Goal: Information Seeking & Learning: Check status

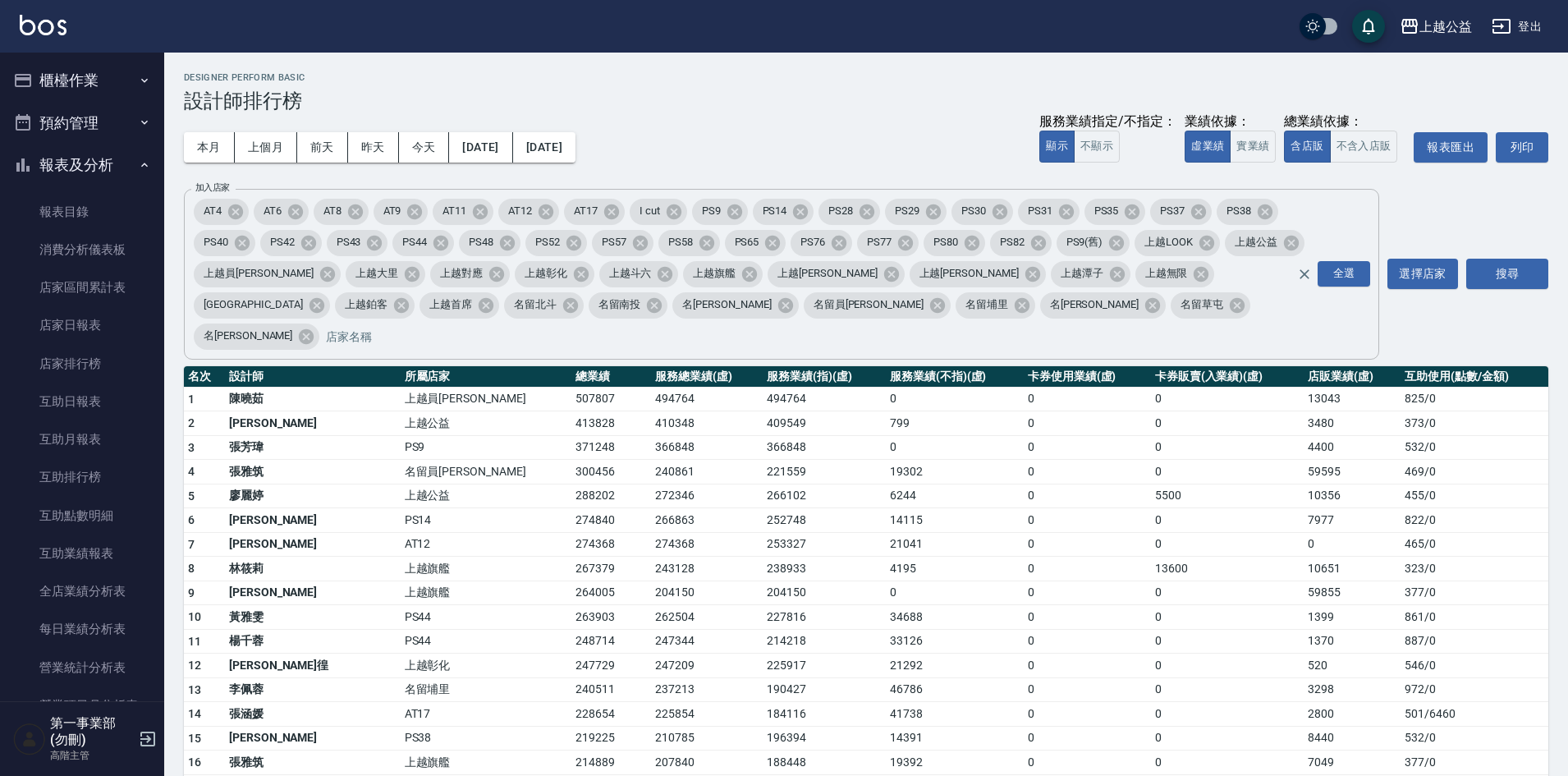
scroll to position [493, 0]
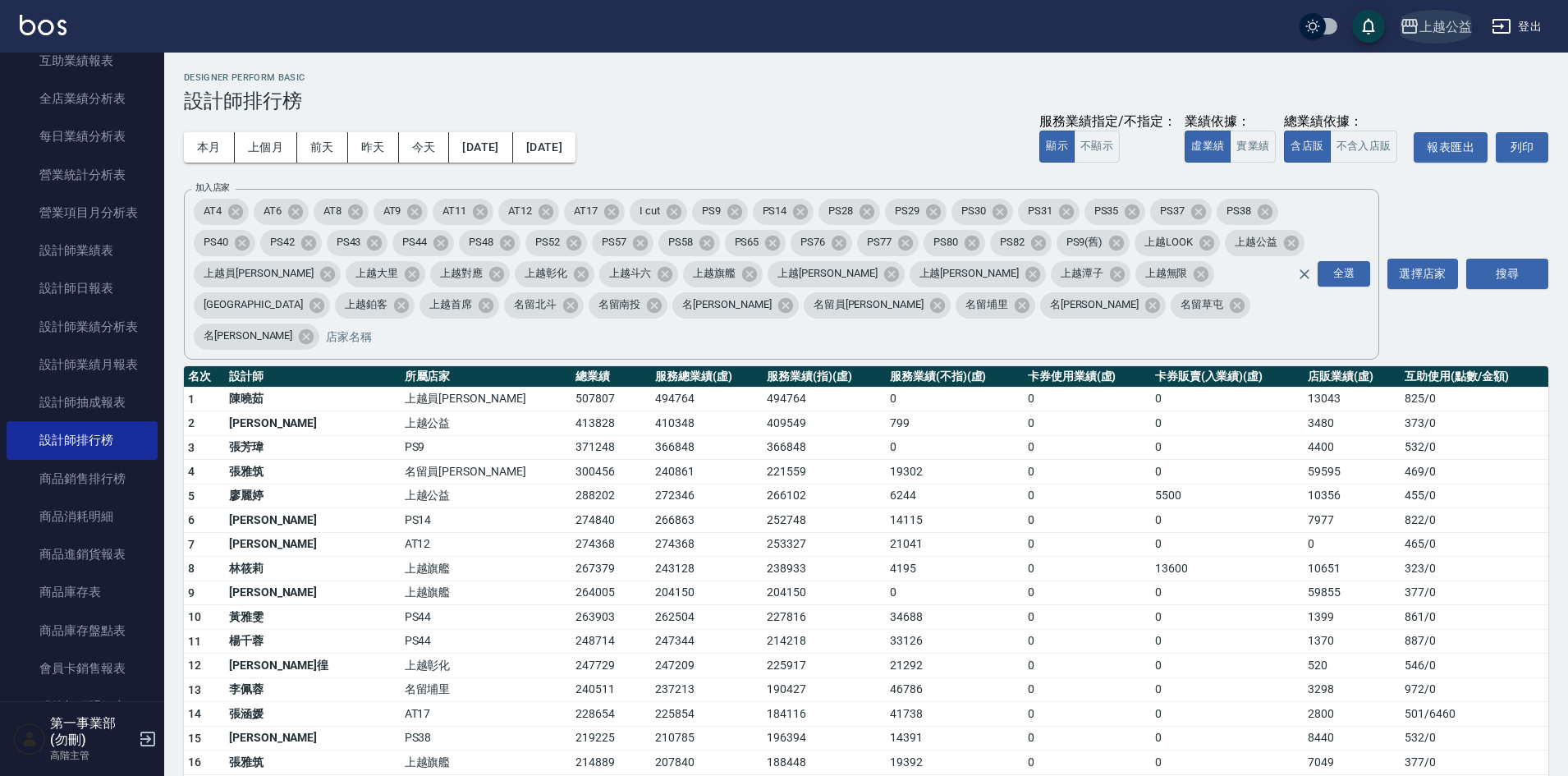
click at [1437, 35] on div "上越公益" at bounding box center [1446, 26] width 53 height 21
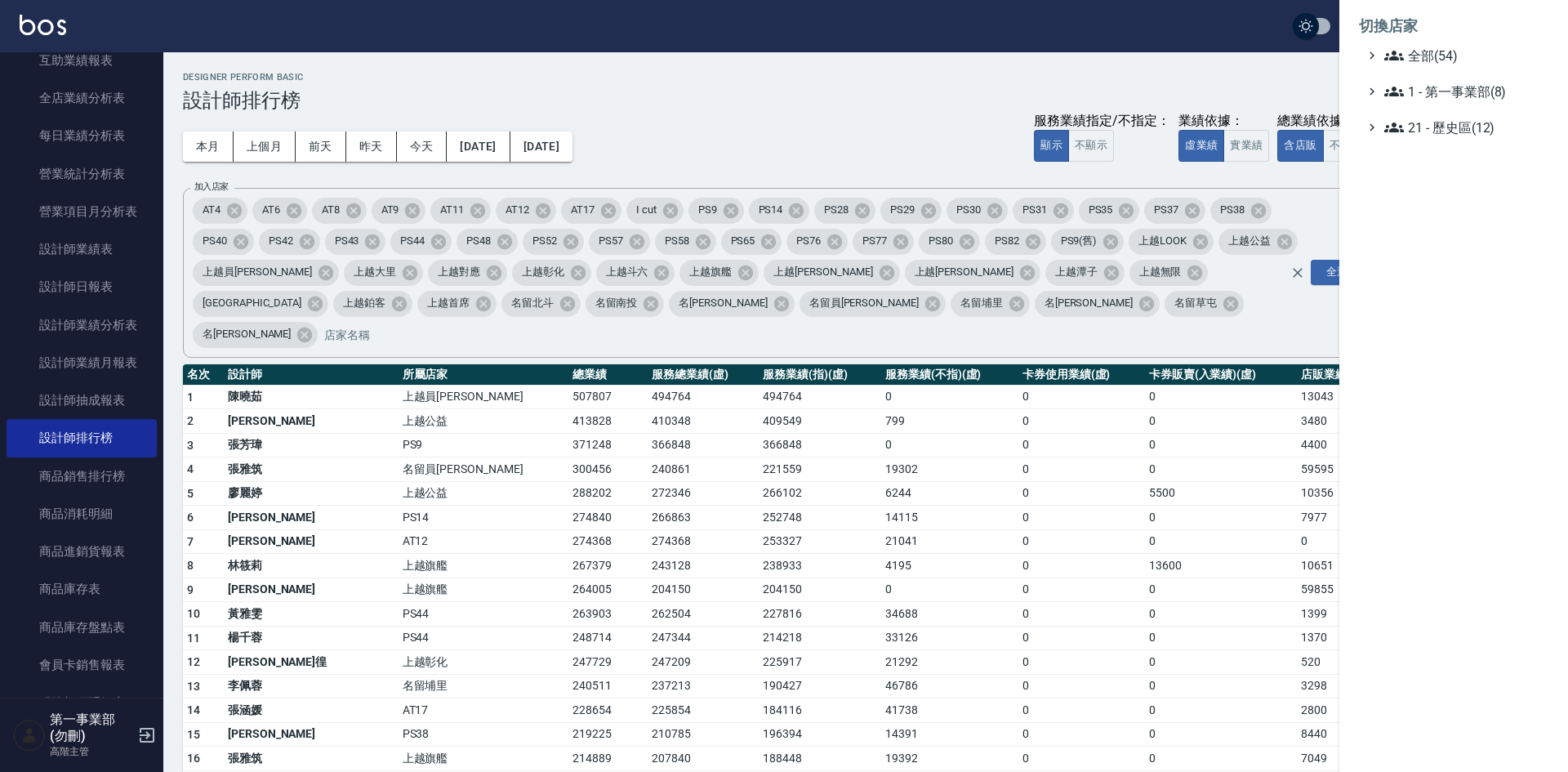
click at [106, 294] on div at bounding box center [784, 386] width 1568 height 772
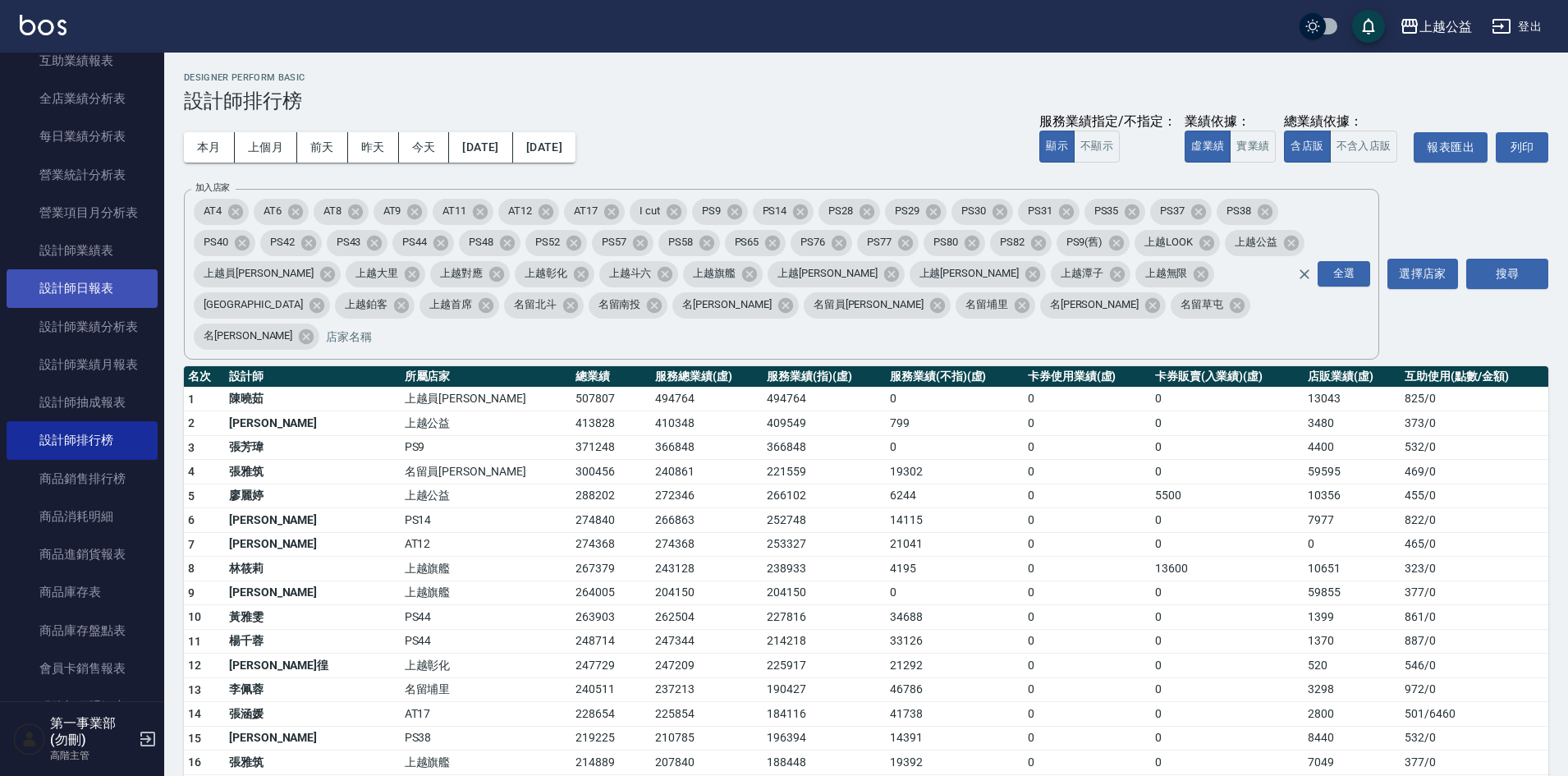
click at [77, 286] on link "設計師日報表" at bounding box center [82, 288] width 151 height 38
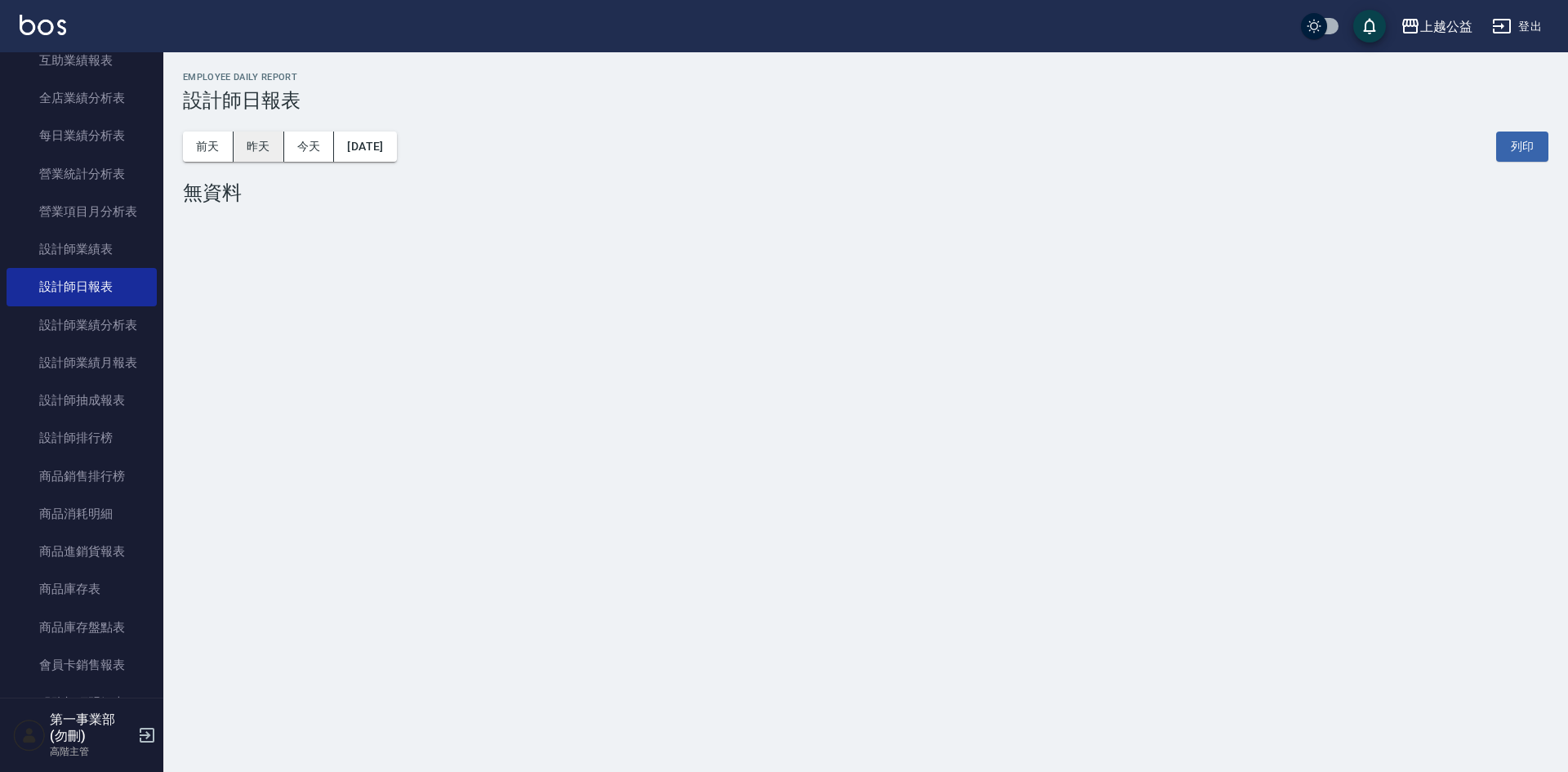
click at [278, 135] on button "昨天" at bounding box center [259, 146] width 51 height 30
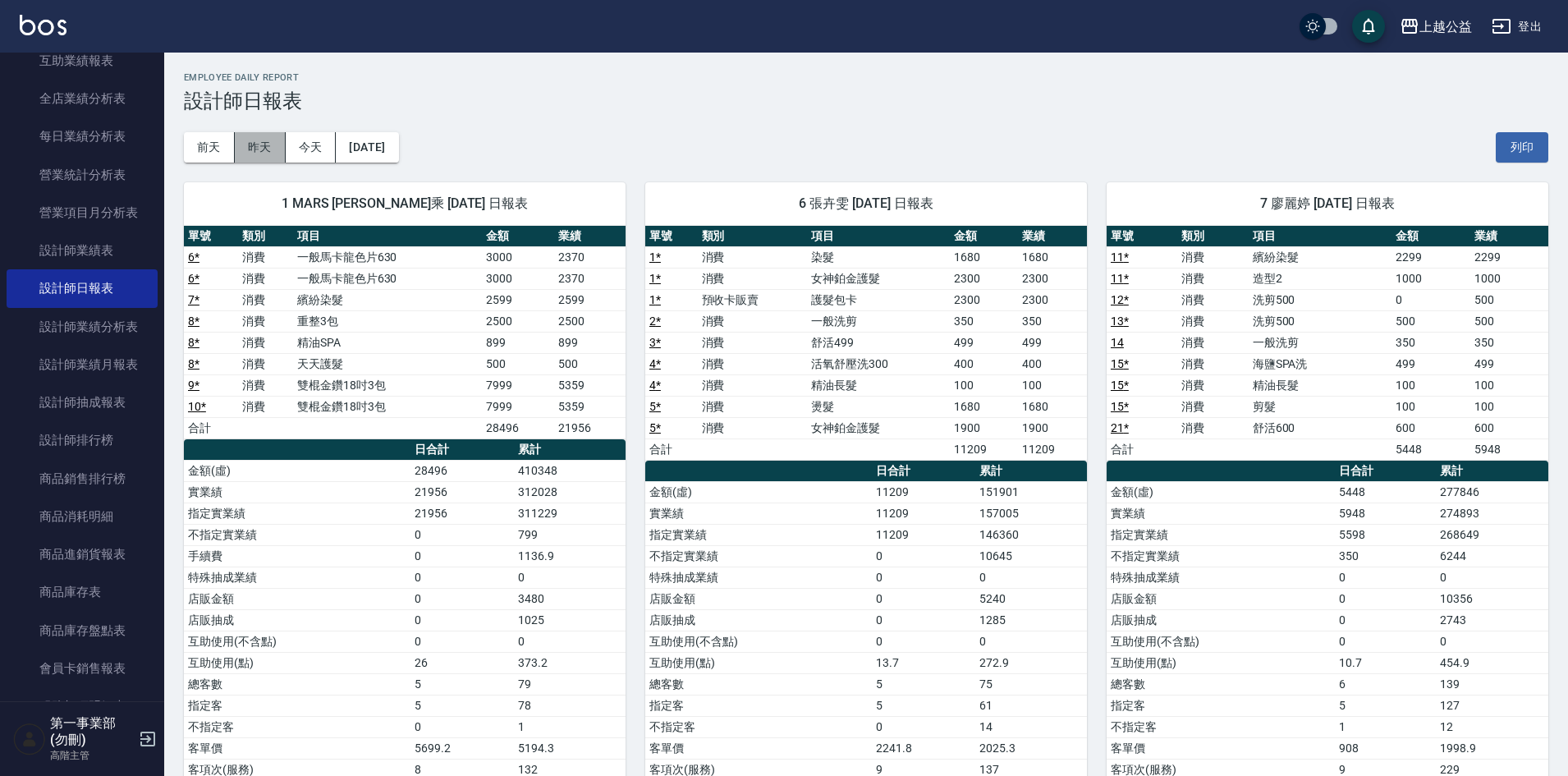
click at [253, 147] on button "昨天" at bounding box center [260, 147] width 51 height 31
click at [214, 146] on button "前天" at bounding box center [210, 147] width 51 height 31
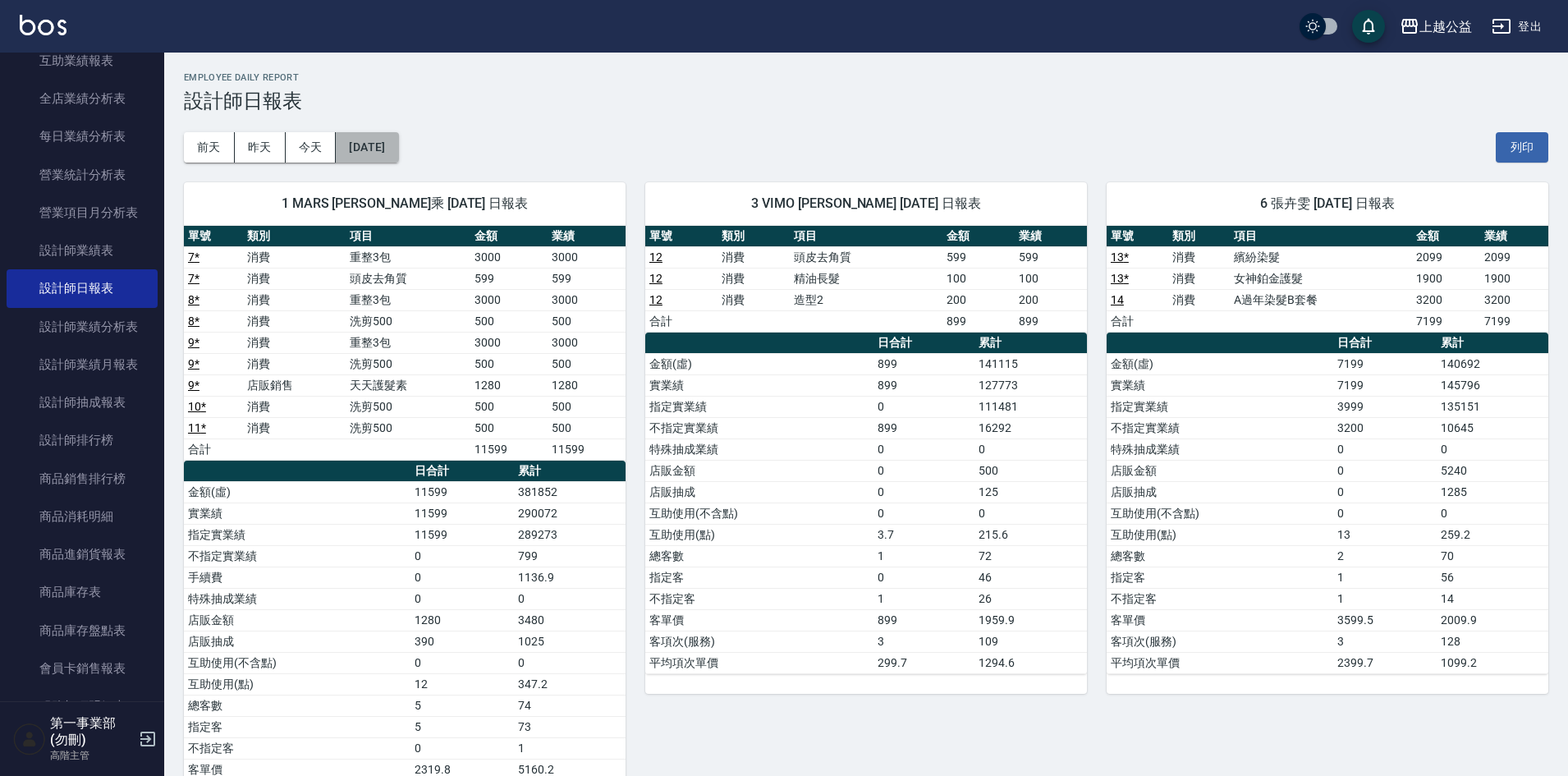
click at [398, 142] on button "[DATE]" at bounding box center [367, 147] width 63 height 31
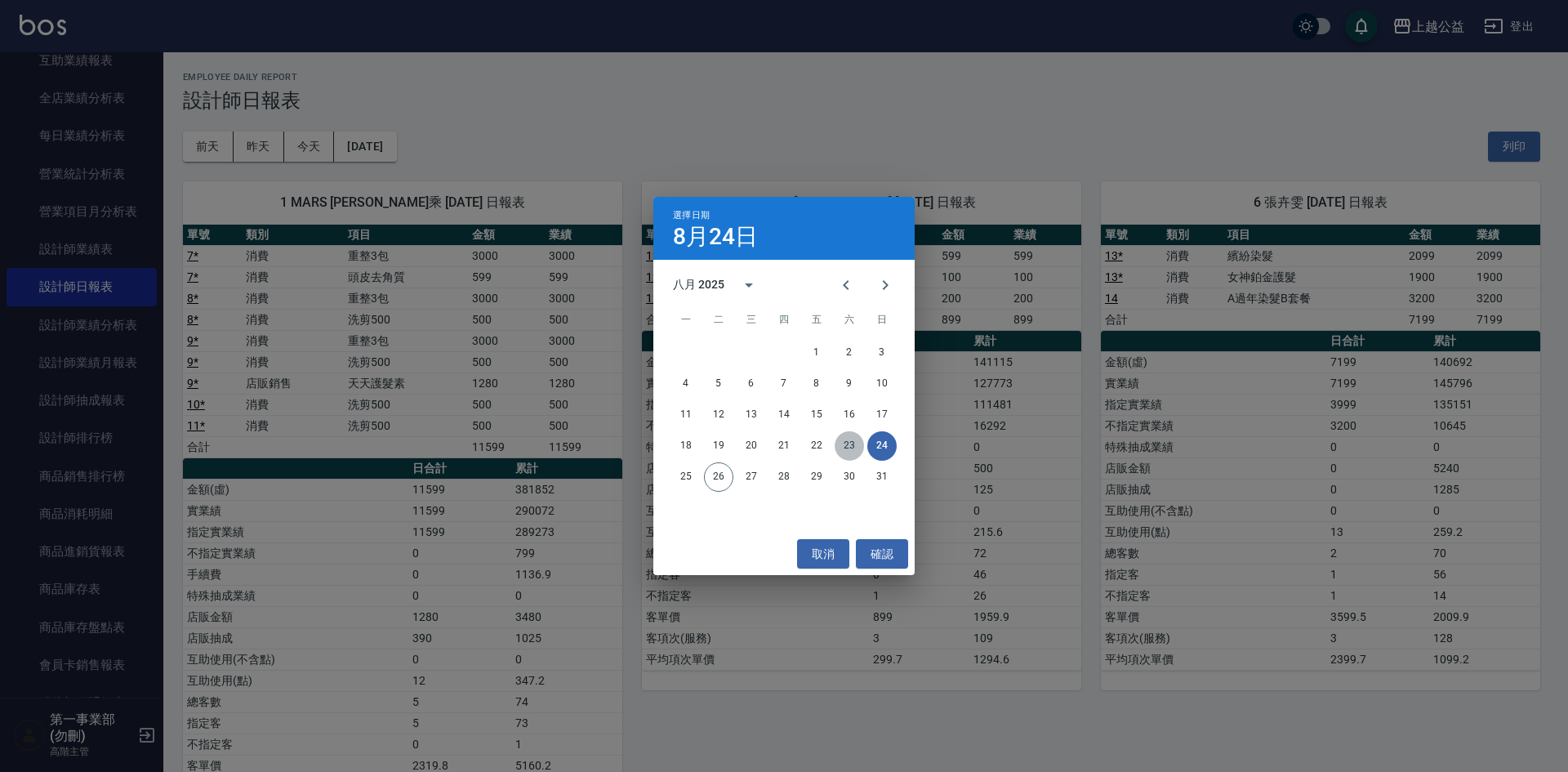
click at [856, 444] on button "23" at bounding box center [849, 446] width 30 height 30
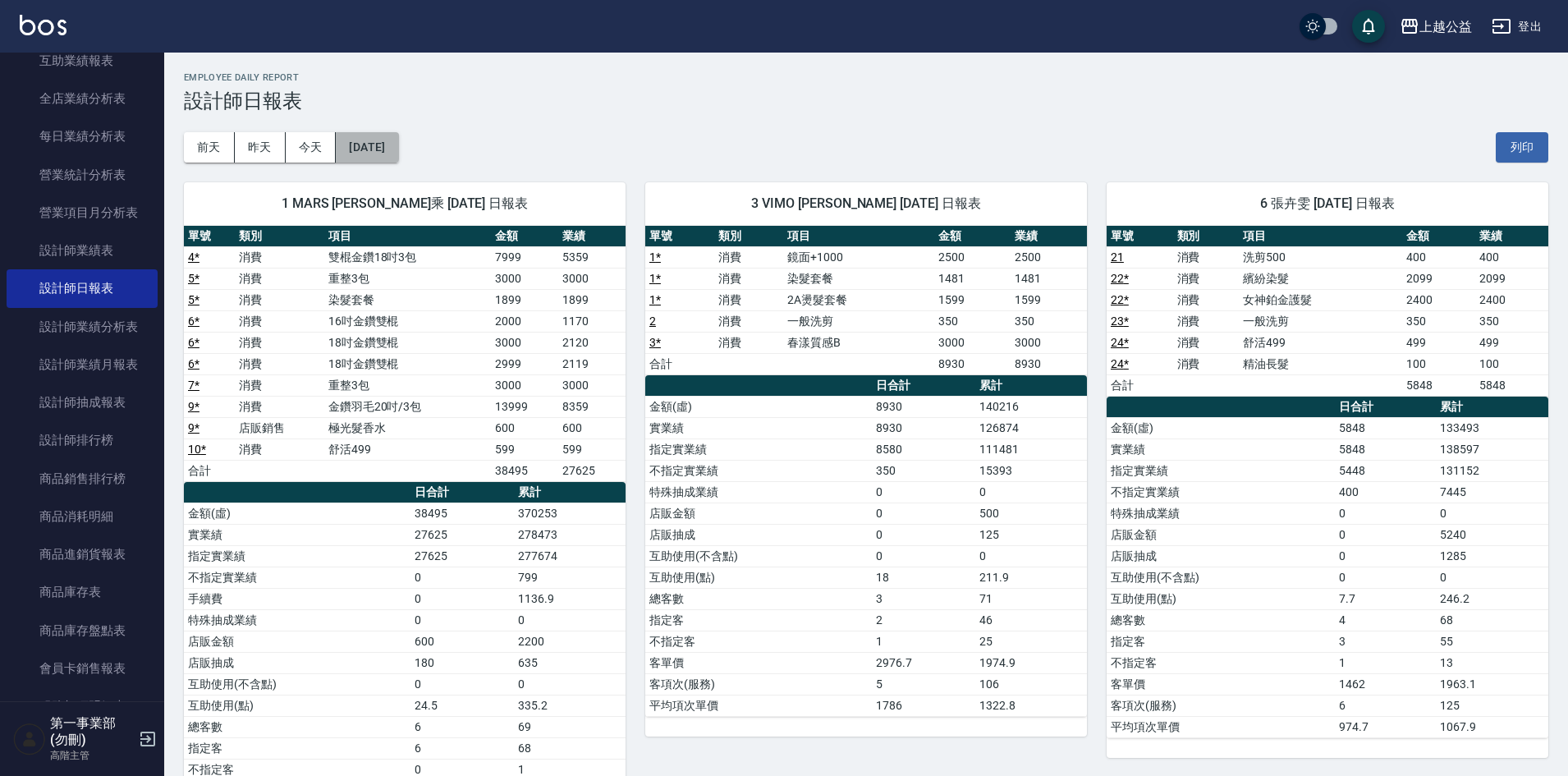
click at [396, 154] on button "[DATE]" at bounding box center [367, 147] width 63 height 31
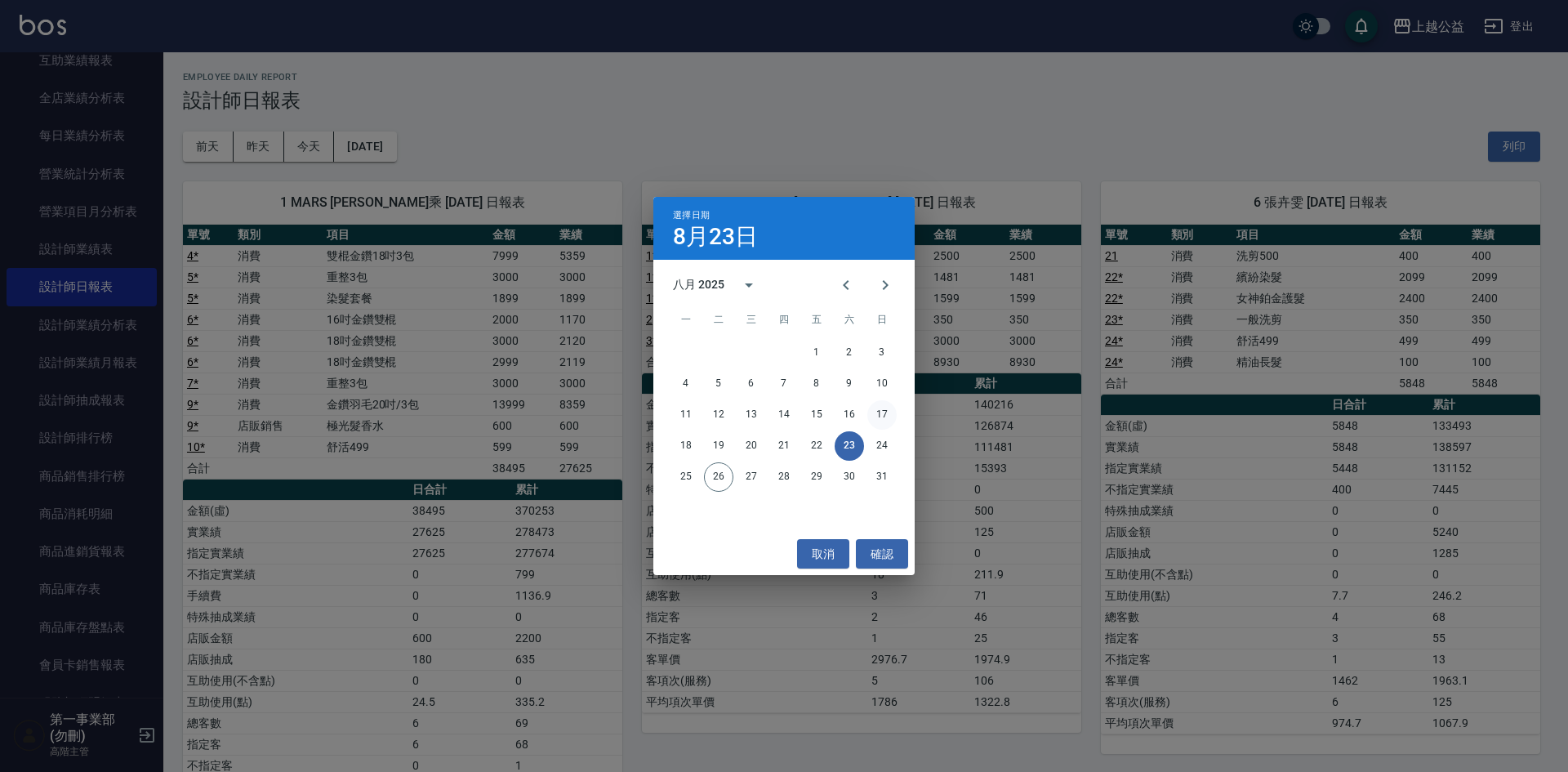
click at [878, 412] on button "17" at bounding box center [882, 415] width 30 height 30
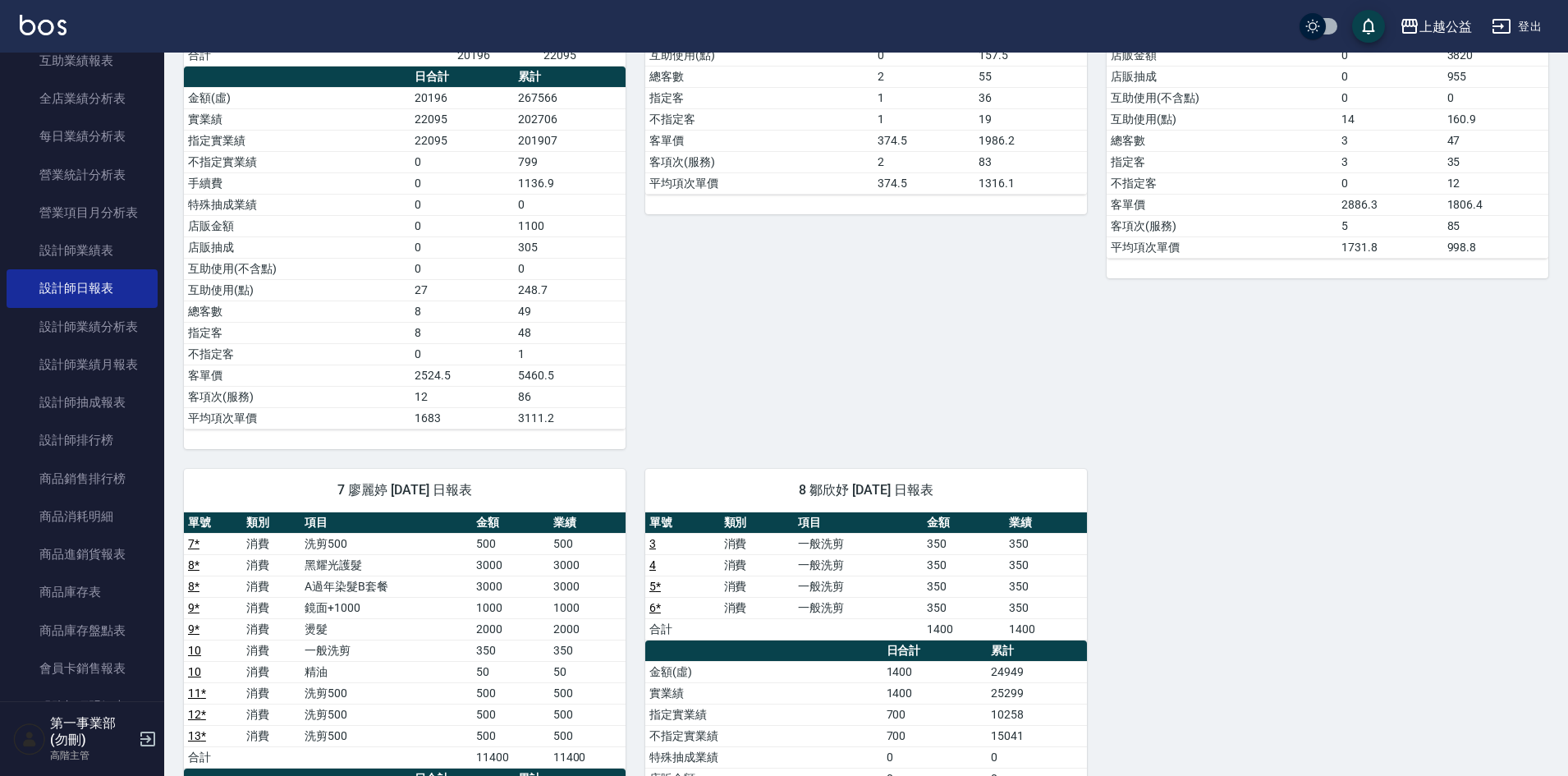
scroll to position [656, 0]
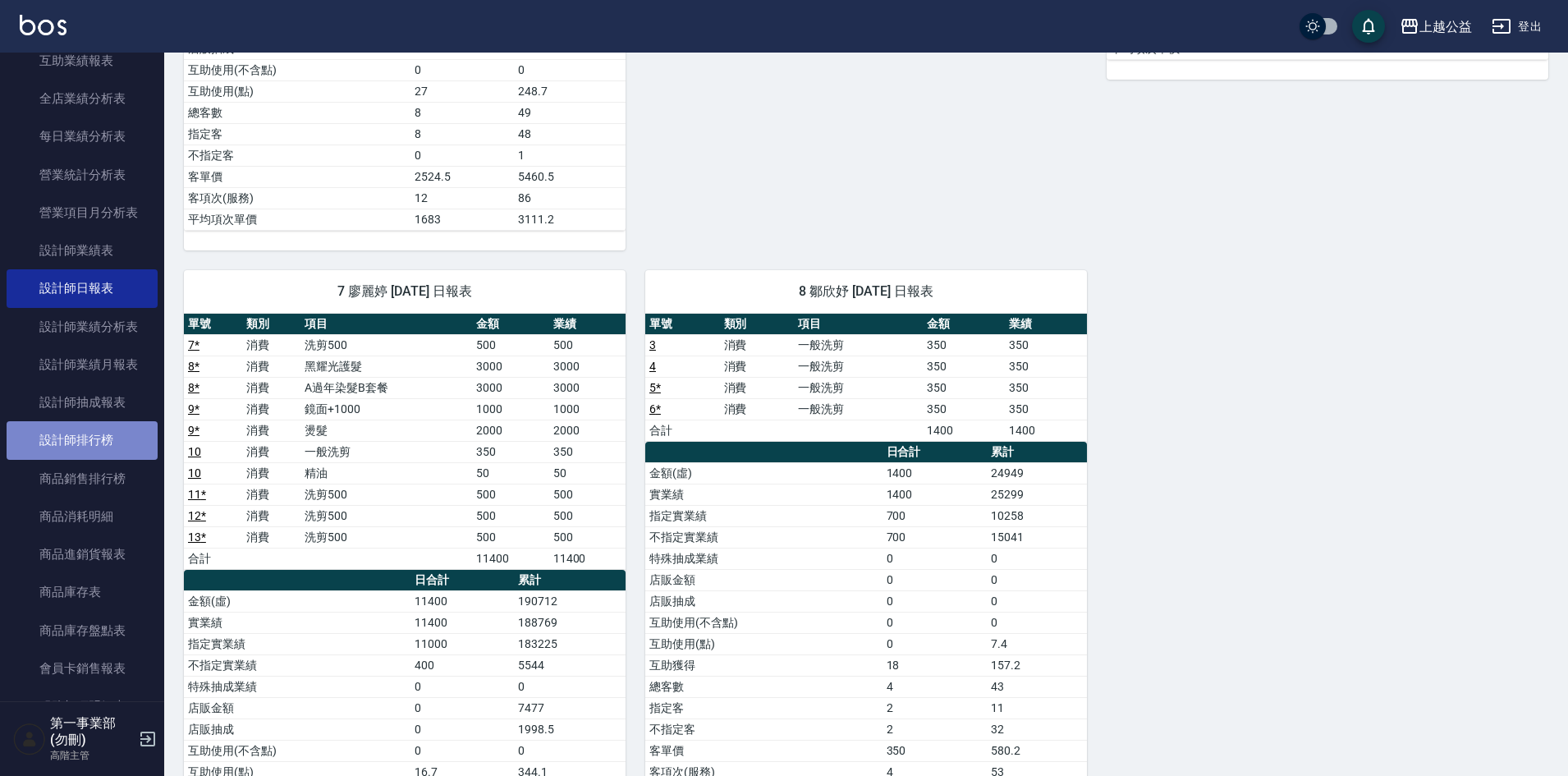
click at [84, 430] on link "設計師排行榜" at bounding box center [82, 440] width 151 height 38
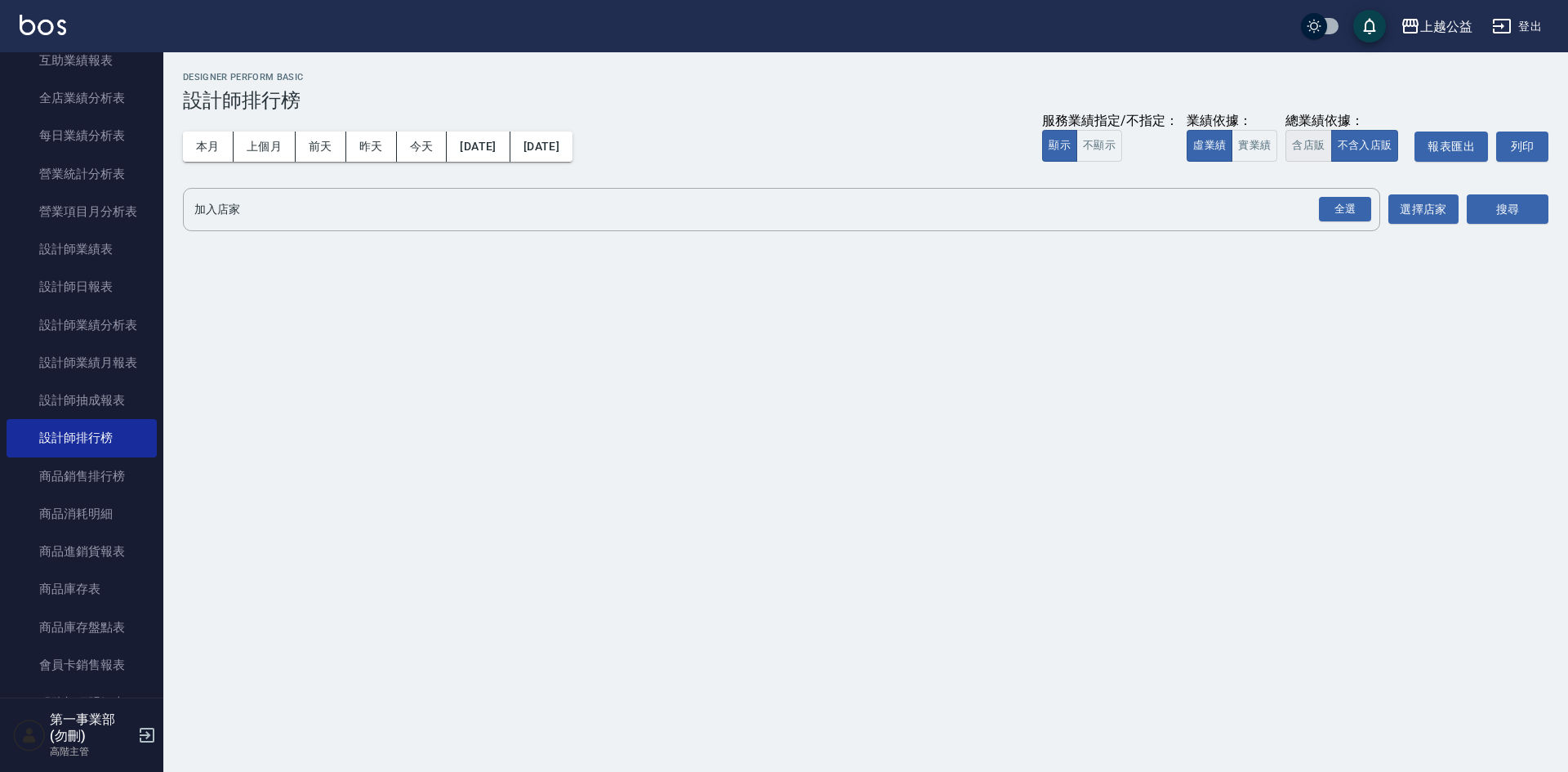
click at [1297, 138] on button "含店販" at bounding box center [1308, 145] width 46 height 32
click at [1348, 213] on div "全選" at bounding box center [1345, 209] width 53 height 25
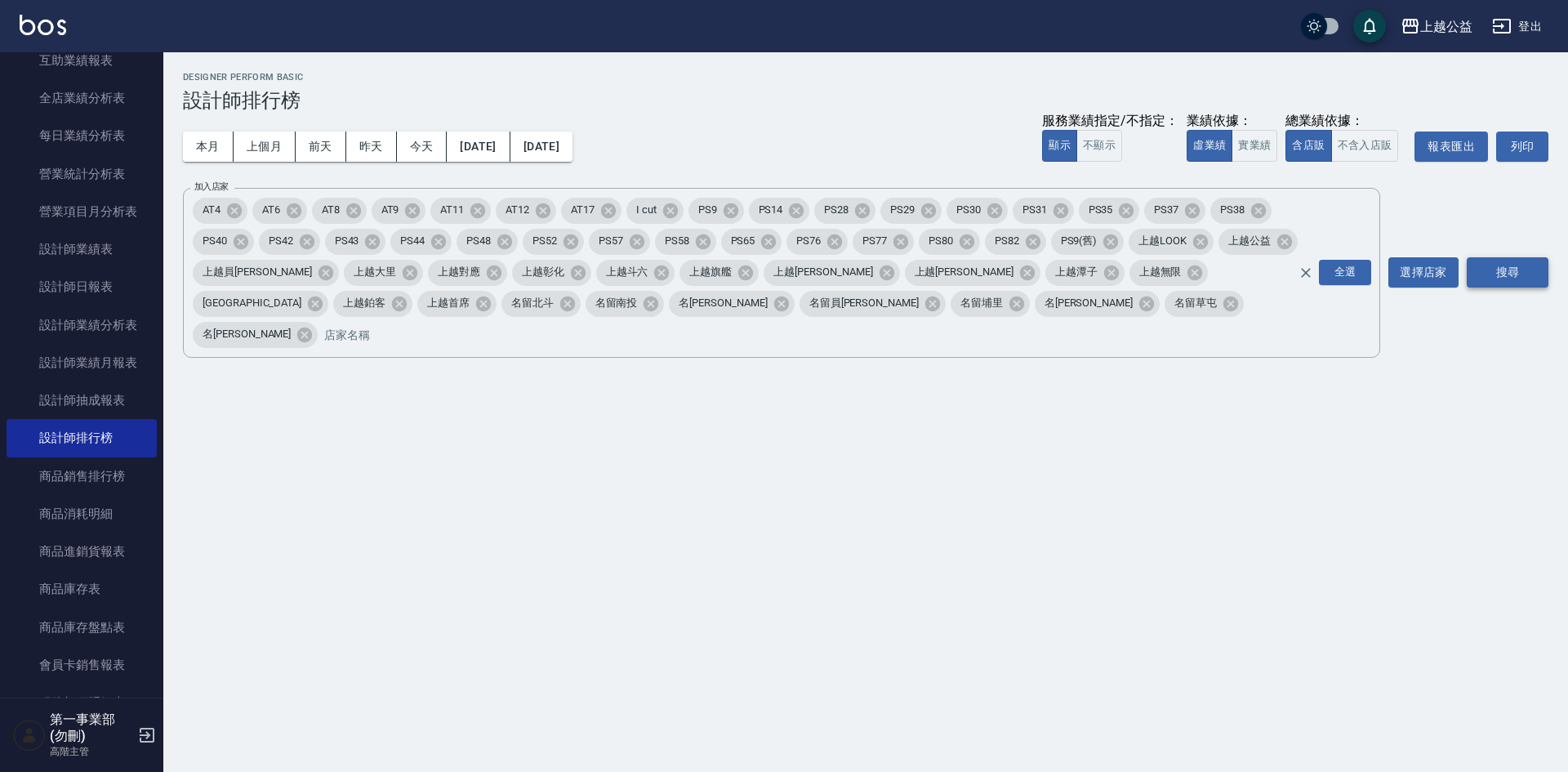
click at [1508, 257] on button "搜尋" at bounding box center [1507, 272] width 81 height 30
click at [508, 153] on button "[DATE]" at bounding box center [478, 146] width 63 height 30
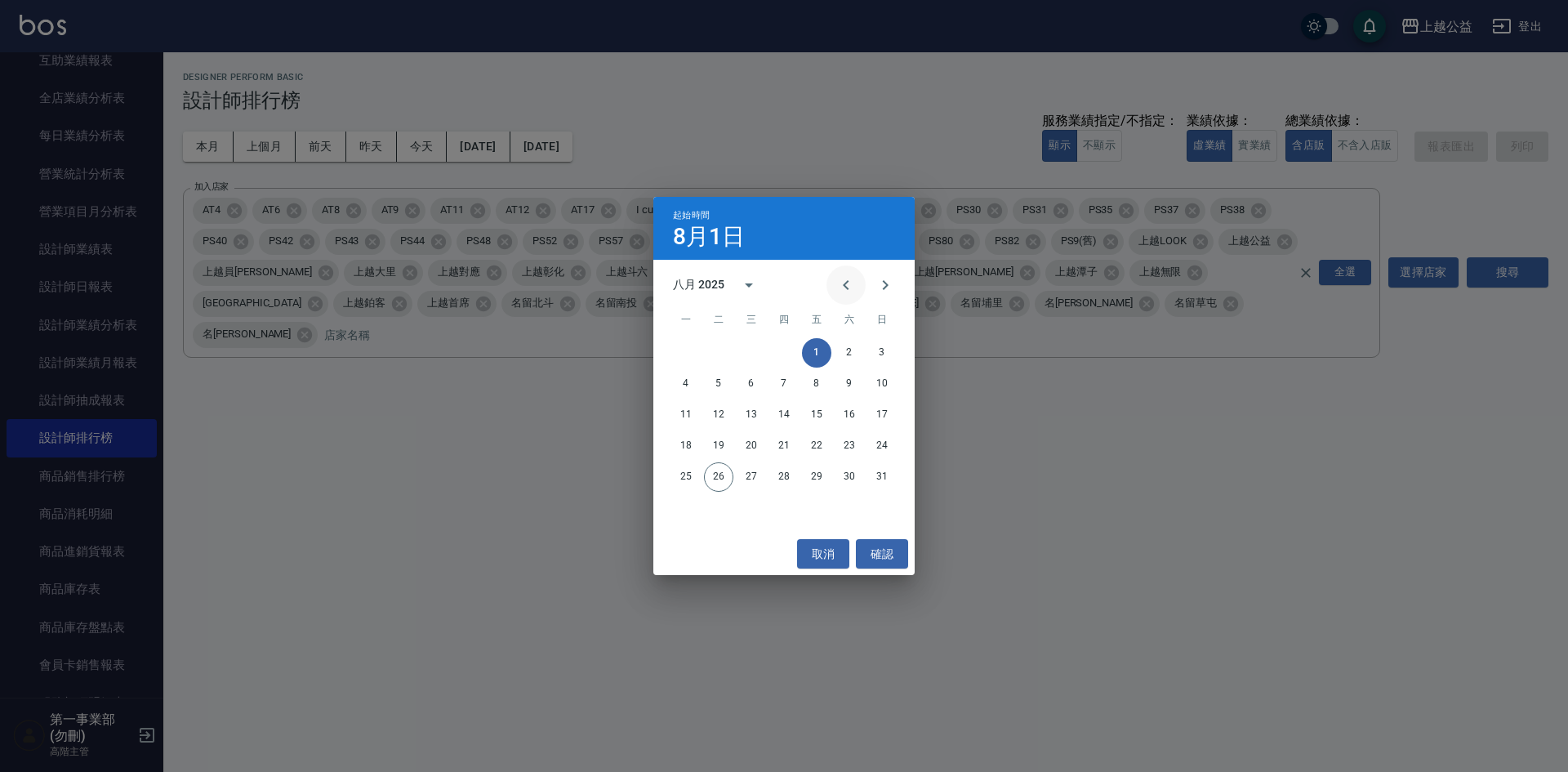
click at [848, 287] on icon "Previous month" at bounding box center [845, 285] width 6 height 10
click at [848, 287] on div "AT4 AT6 AT8 AT9 AT11 AT12 AT17 I cut PS9 PS14 PS28 PS29 PS30 PS31 PS35 PS37 PS3…" at bounding box center [782, 273] width 1198 height 170
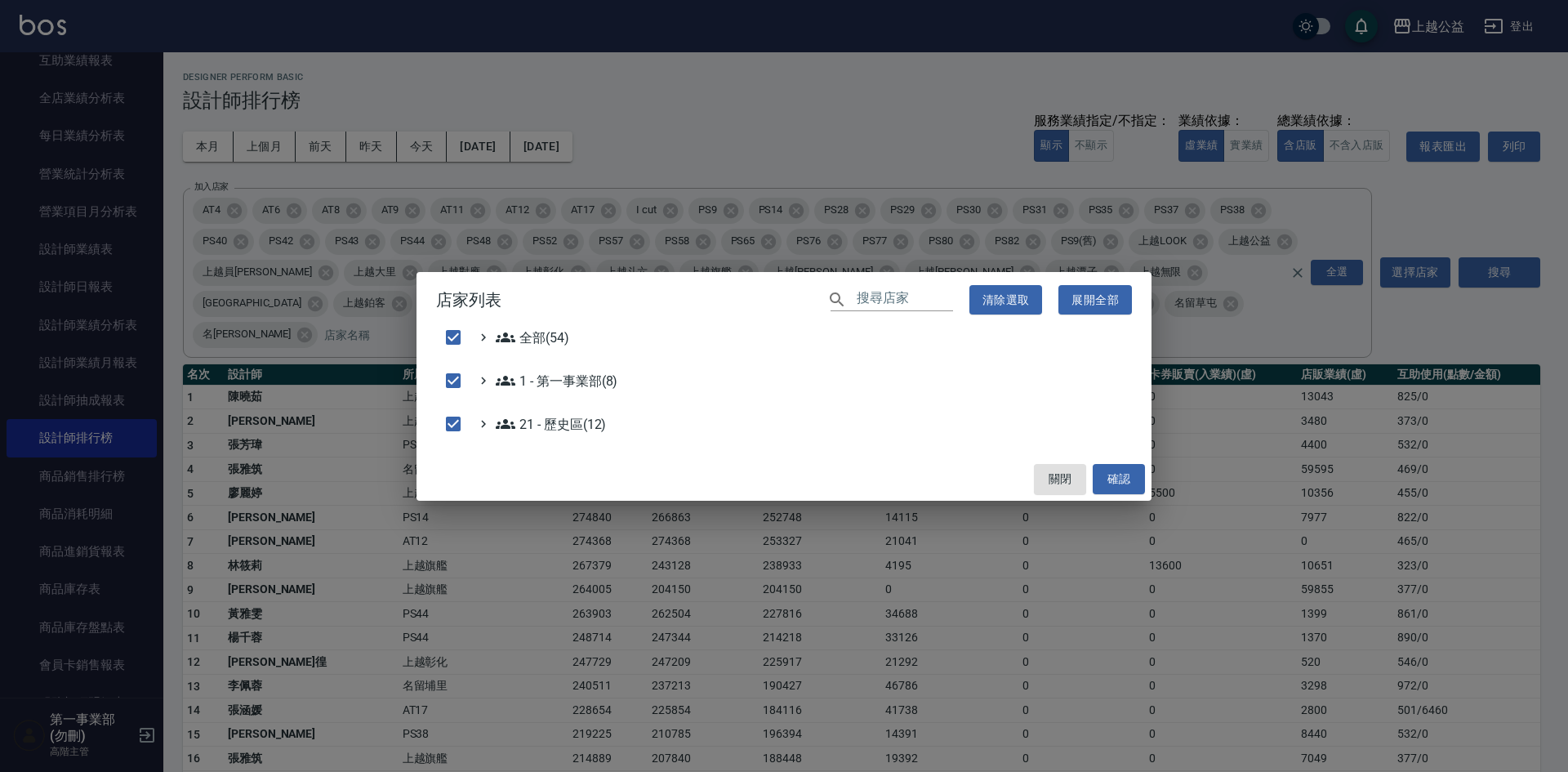
click at [848, 287] on div "​" at bounding box center [891, 299] width 122 height 24
click at [1113, 478] on button "確認" at bounding box center [1119, 479] width 53 height 30
checkbox input "false"
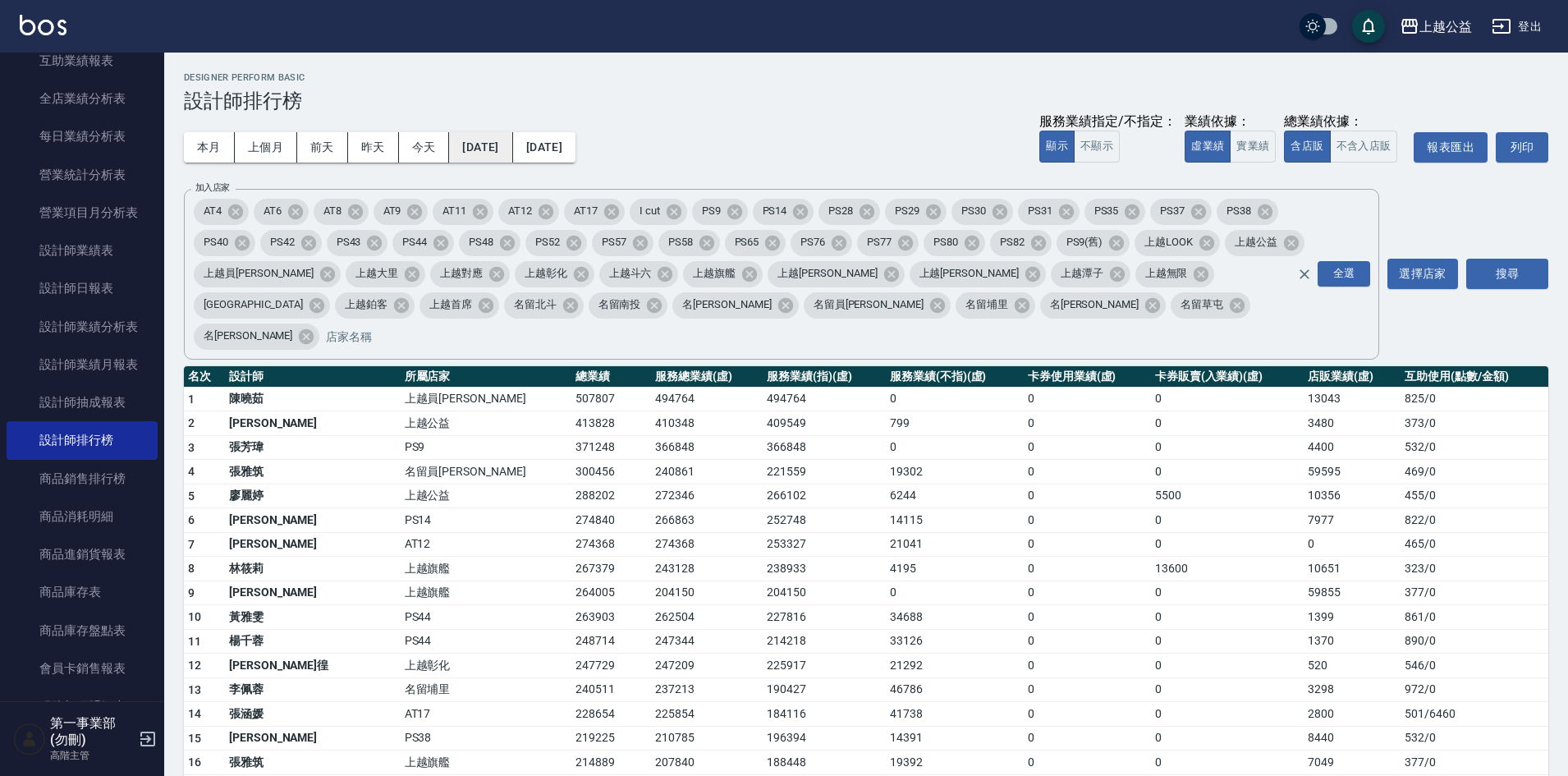
click at [507, 143] on button "[DATE]" at bounding box center [481, 147] width 64 height 31
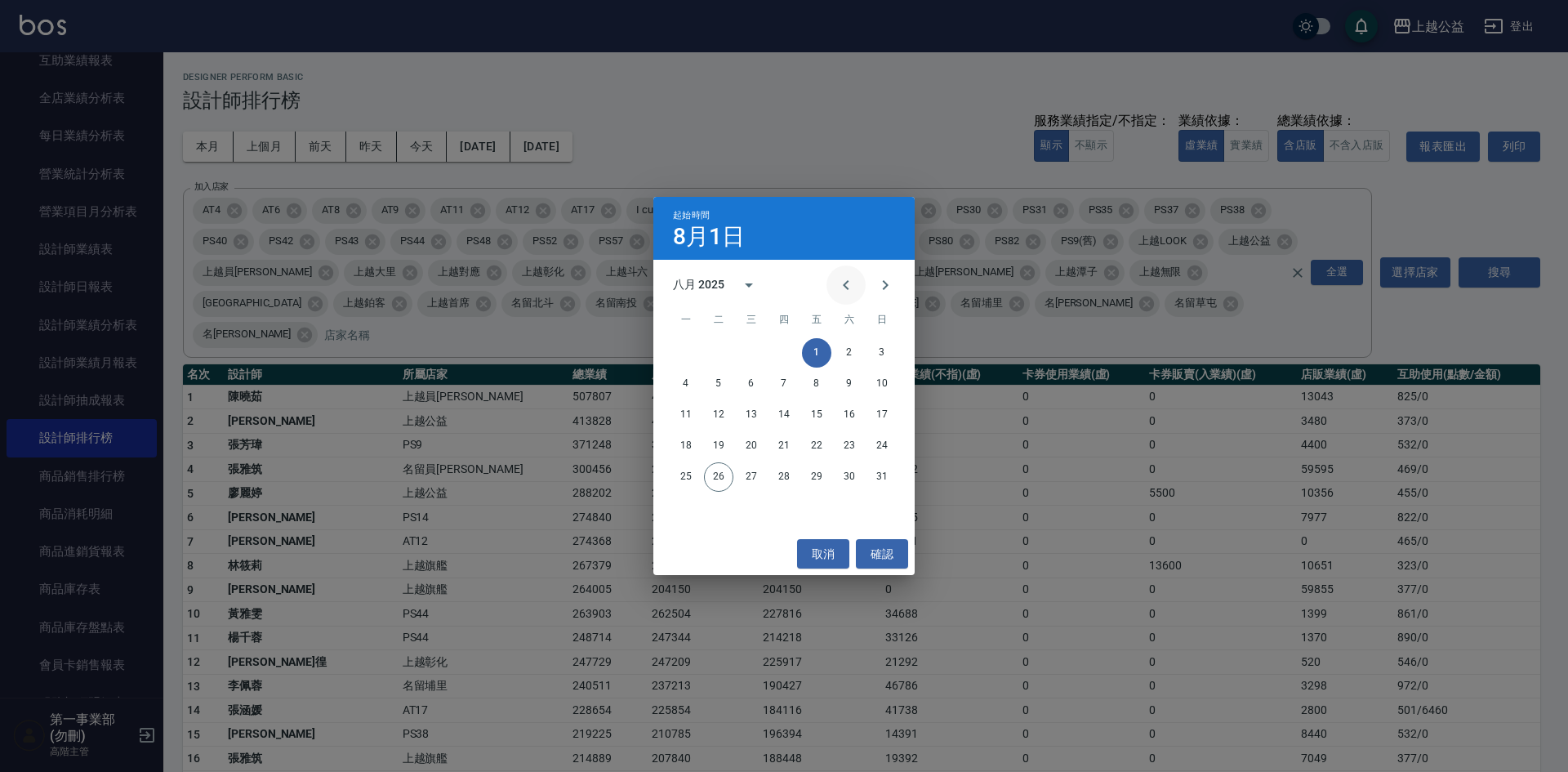
click at [851, 287] on icon "Previous month" at bounding box center [846, 285] width 20 height 20
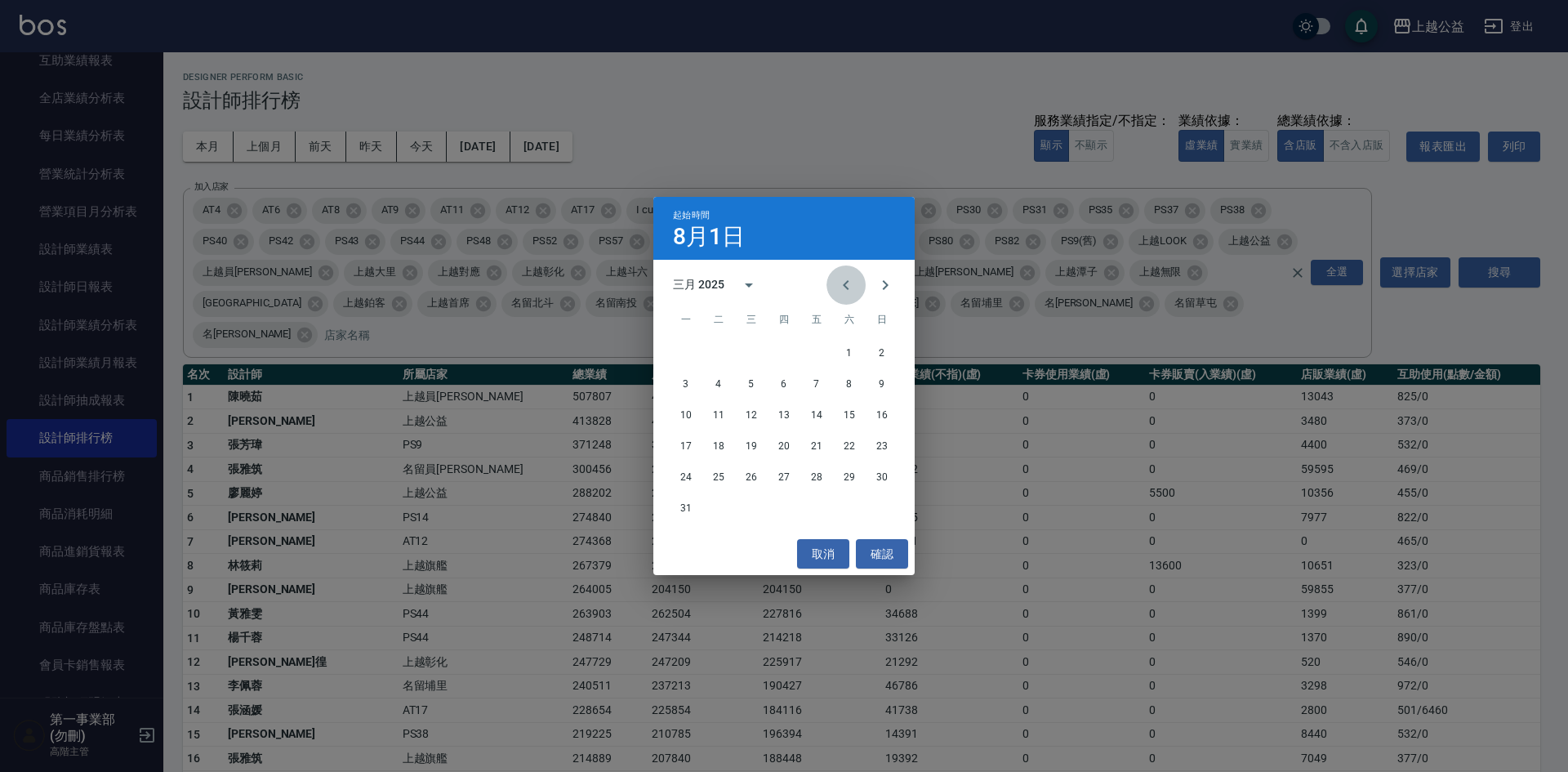
click at [851, 287] on icon "Previous month" at bounding box center [846, 285] width 20 height 20
click at [749, 351] on button "1" at bounding box center [752, 353] width 30 height 30
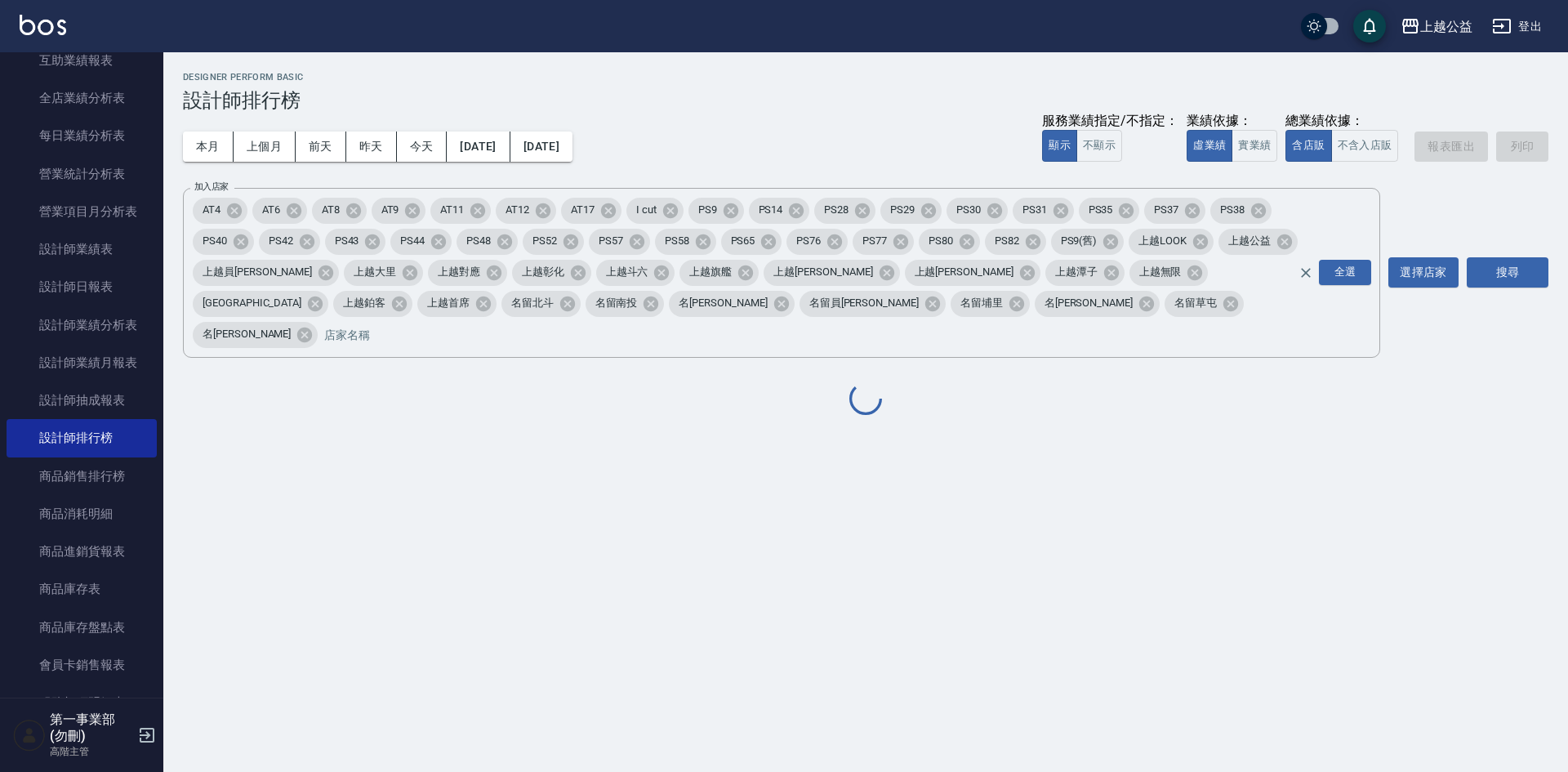
click at [1093, 540] on div "上越公益 [DATE] - [DATE] 設計師排行榜 列印時間： [DATE][PHONE_NUMBER]:53 Designer Perform Basi…" at bounding box center [784, 386] width 1568 height 772
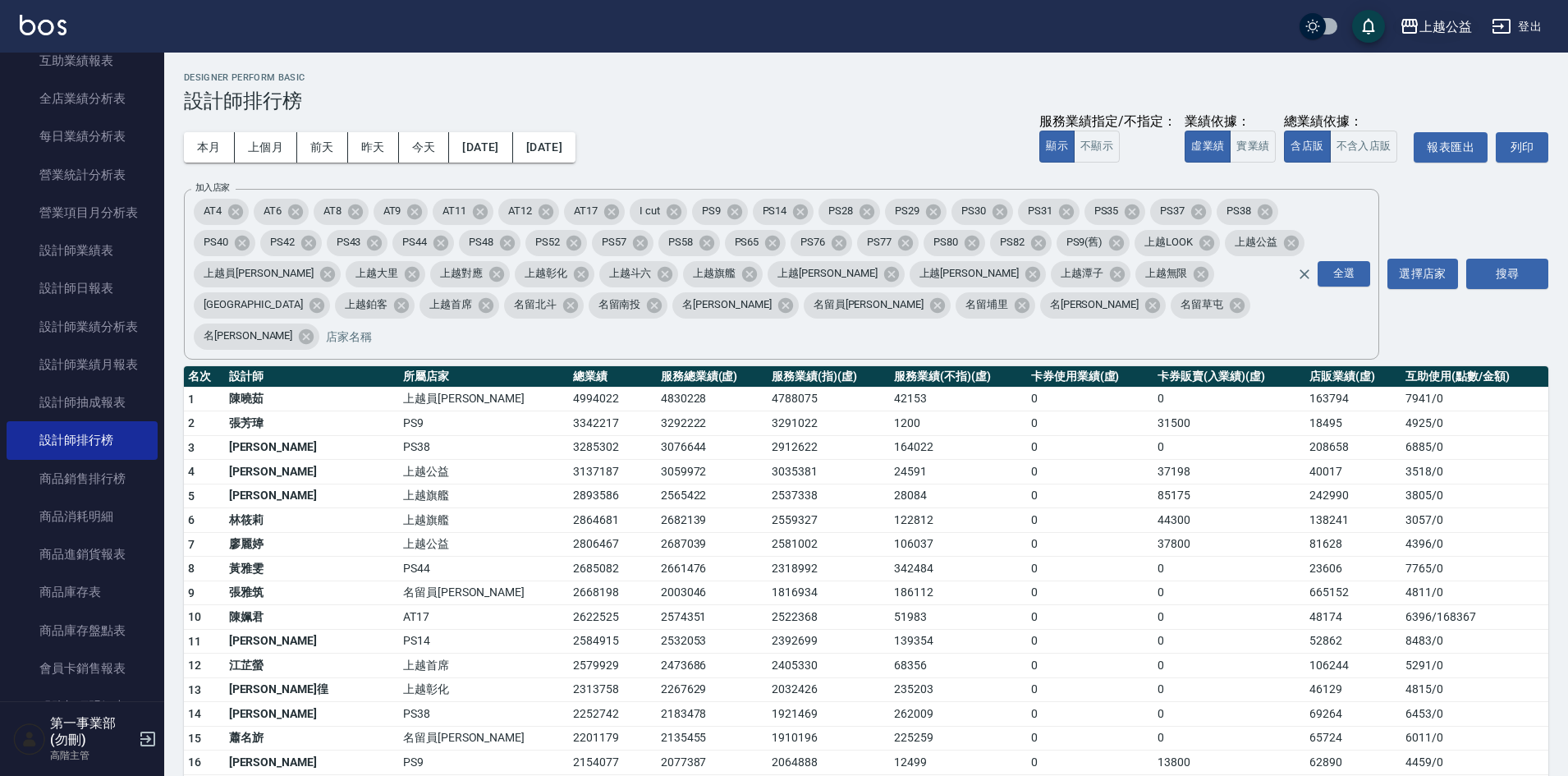
click at [1442, 29] on div "上越公益" at bounding box center [1446, 26] width 53 height 21
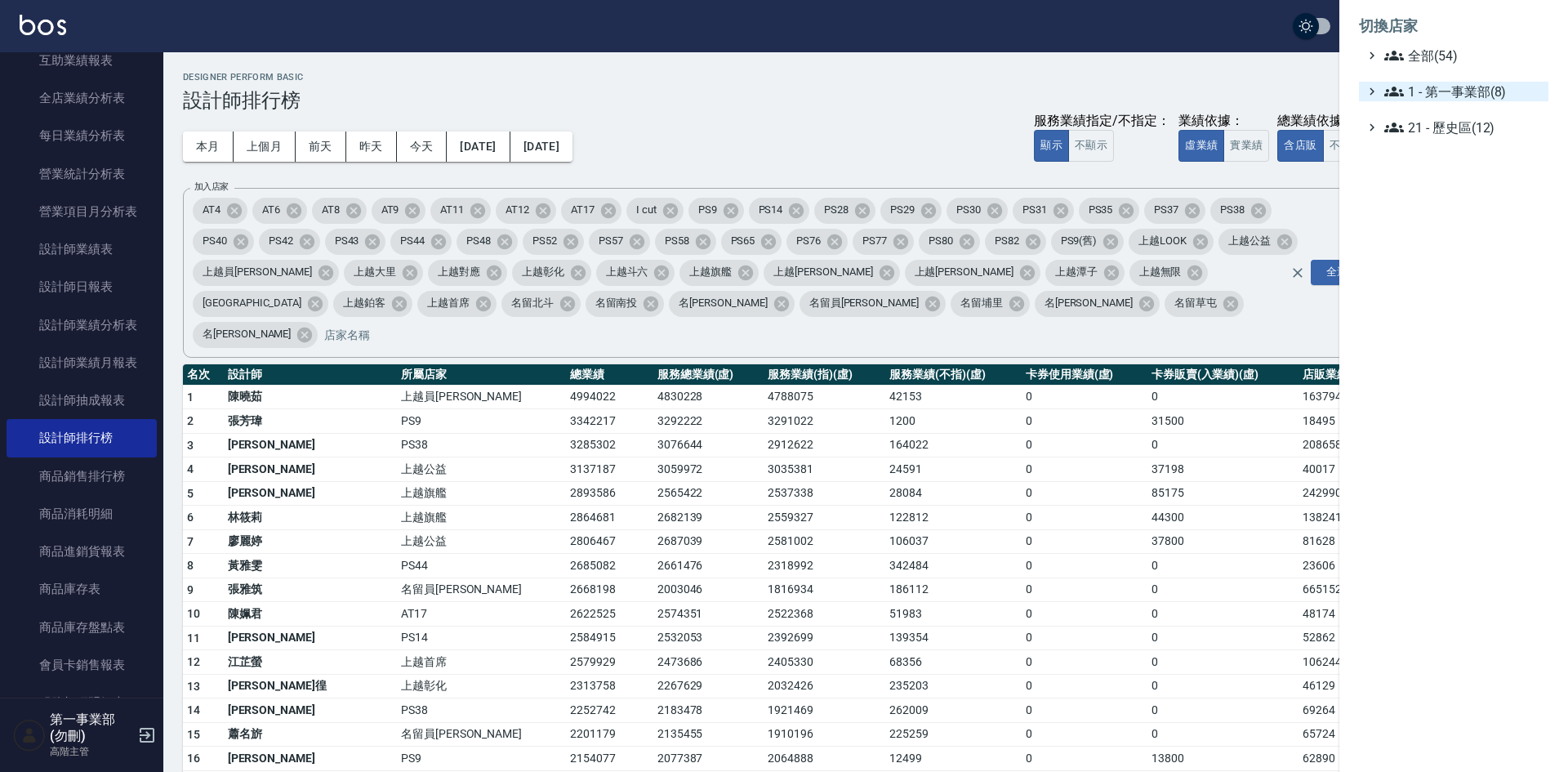
click at [1450, 82] on span "1 - 第一事業部(8)" at bounding box center [1463, 91] width 158 height 20
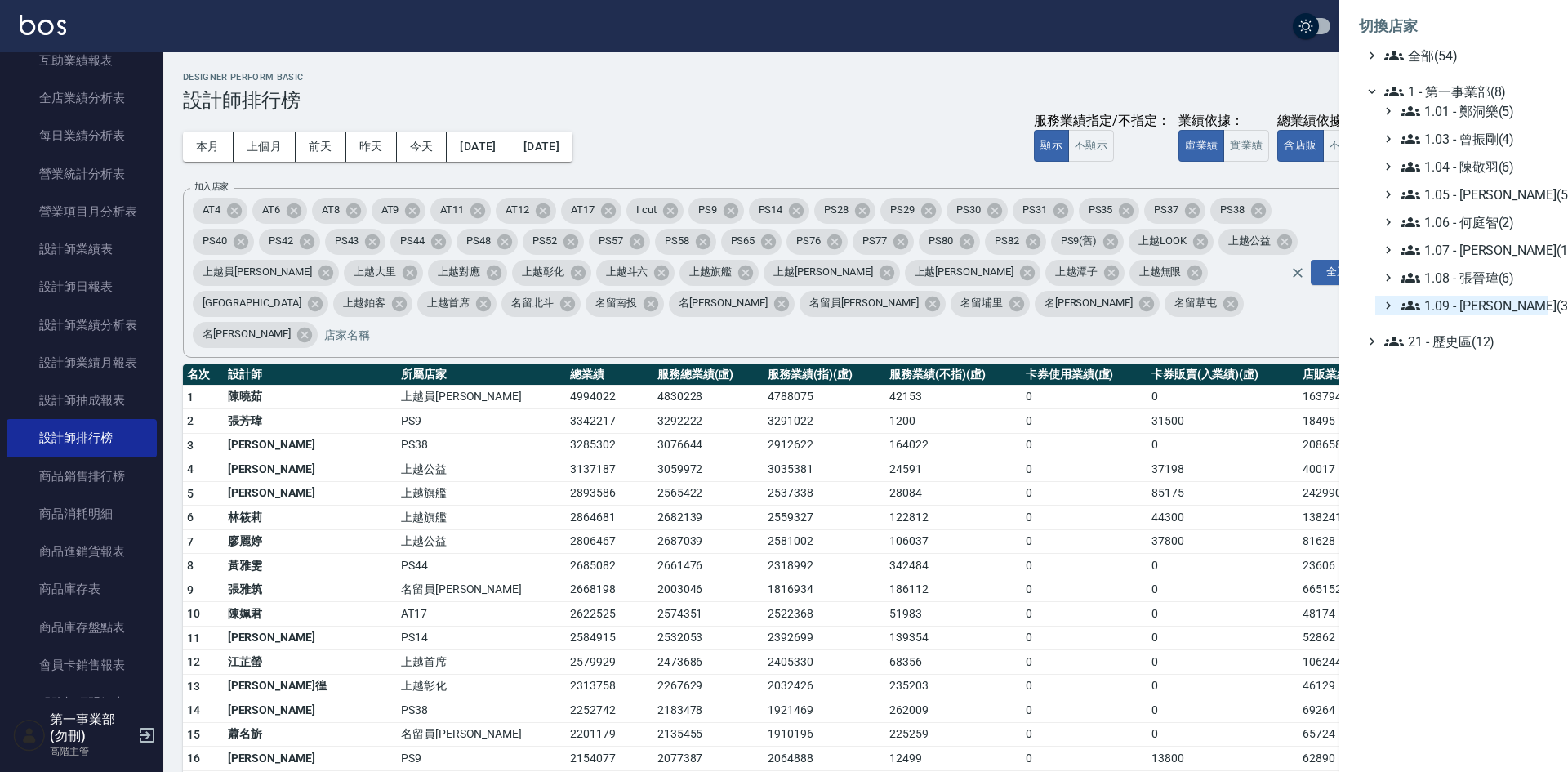
click at [1487, 306] on span "1.09 - [PERSON_NAME](3)" at bounding box center [1471, 306] width 141 height 20
click at [1454, 351] on span "PS38" at bounding box center [1474, 351] width 136 height 20
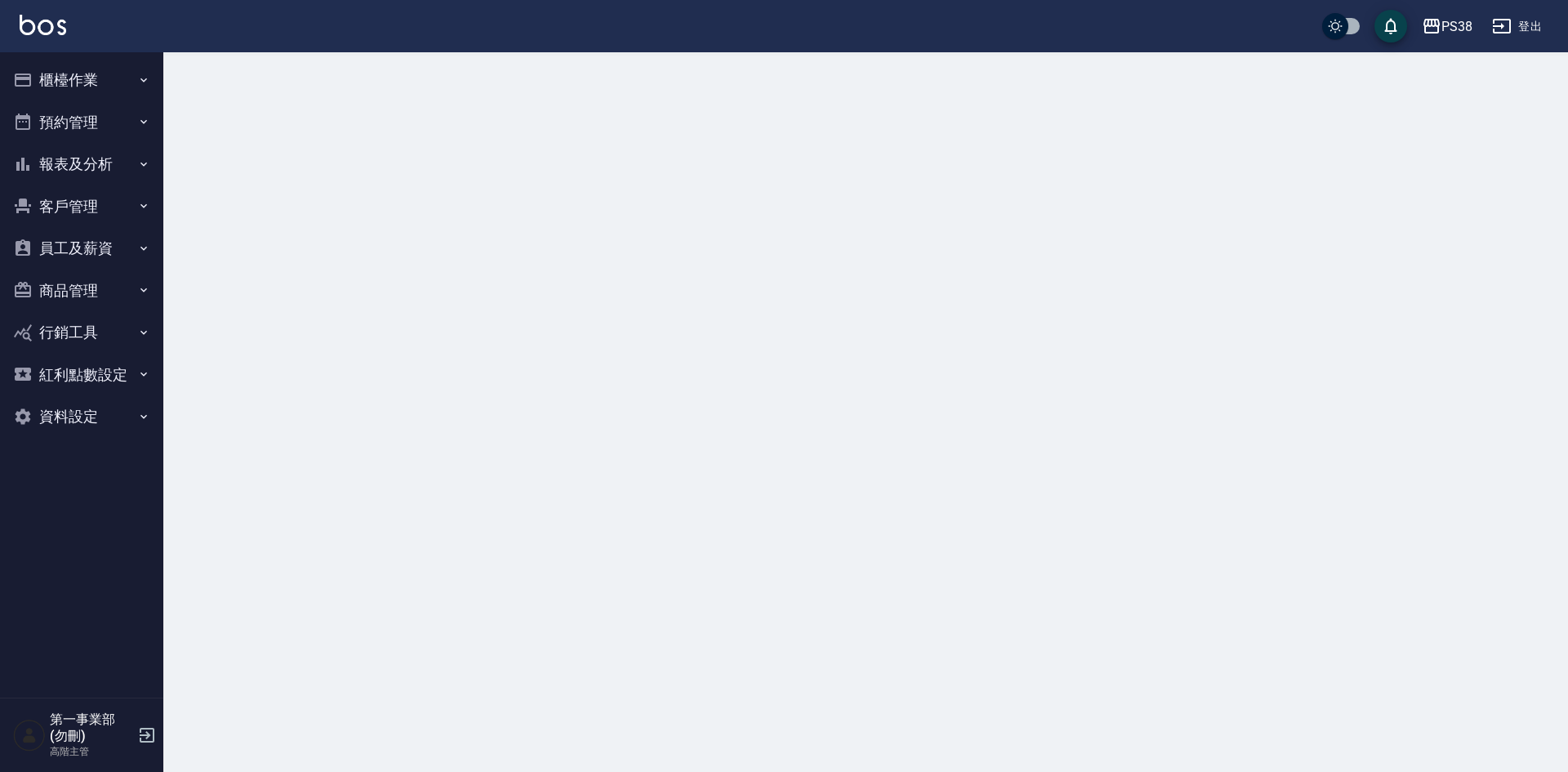
click at [81, 241] on button "員工及薪資" at bounding box center [81, 248] width 150 height 43
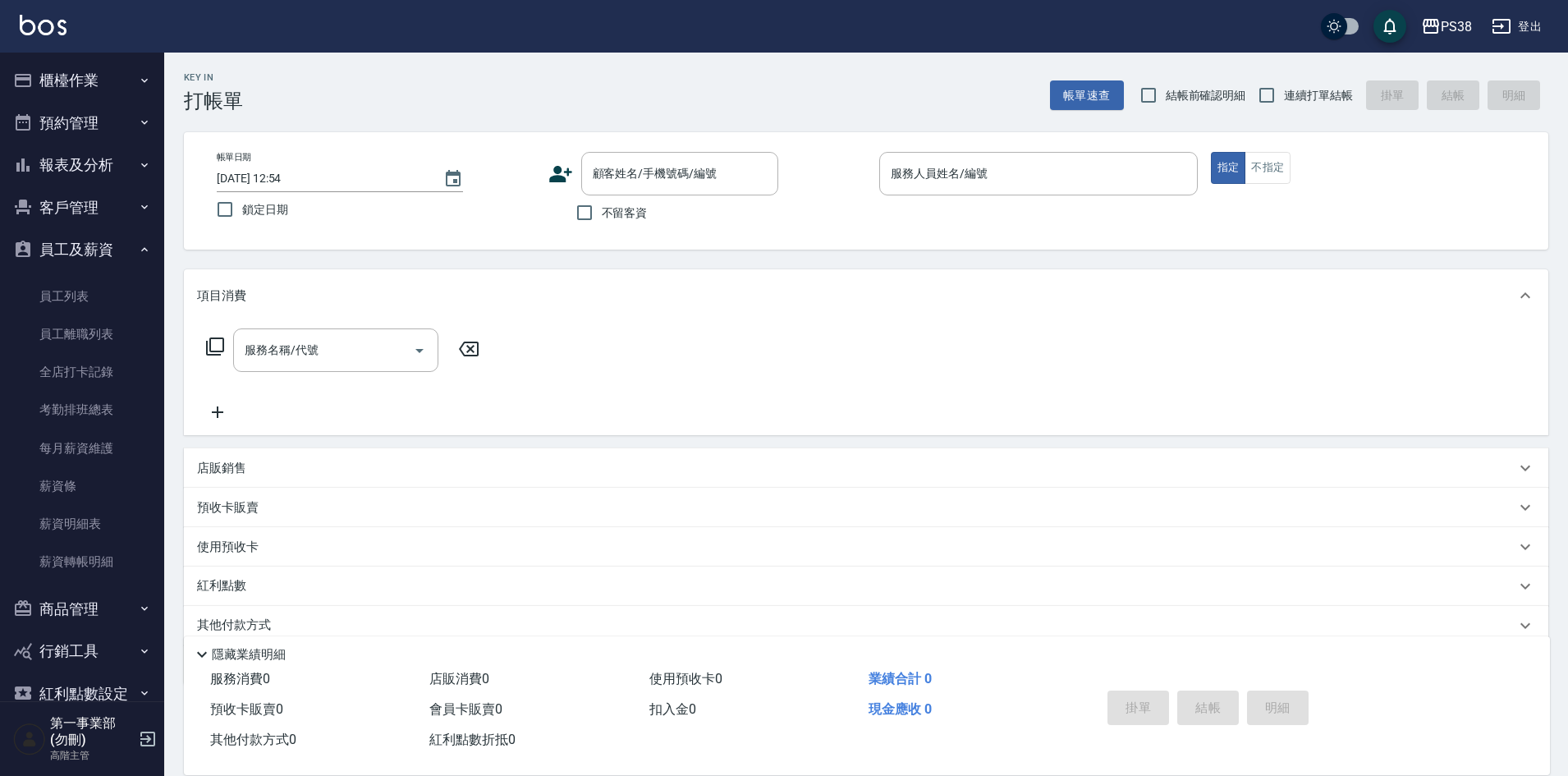
drag, startPoint x: 103, startPoint y: 168, endPoint x: 125, endPoint y: 291, distance: 125.0
click at [102, 168] on button "報表及分析" at bounding box center [82, 165] width 151 height 43
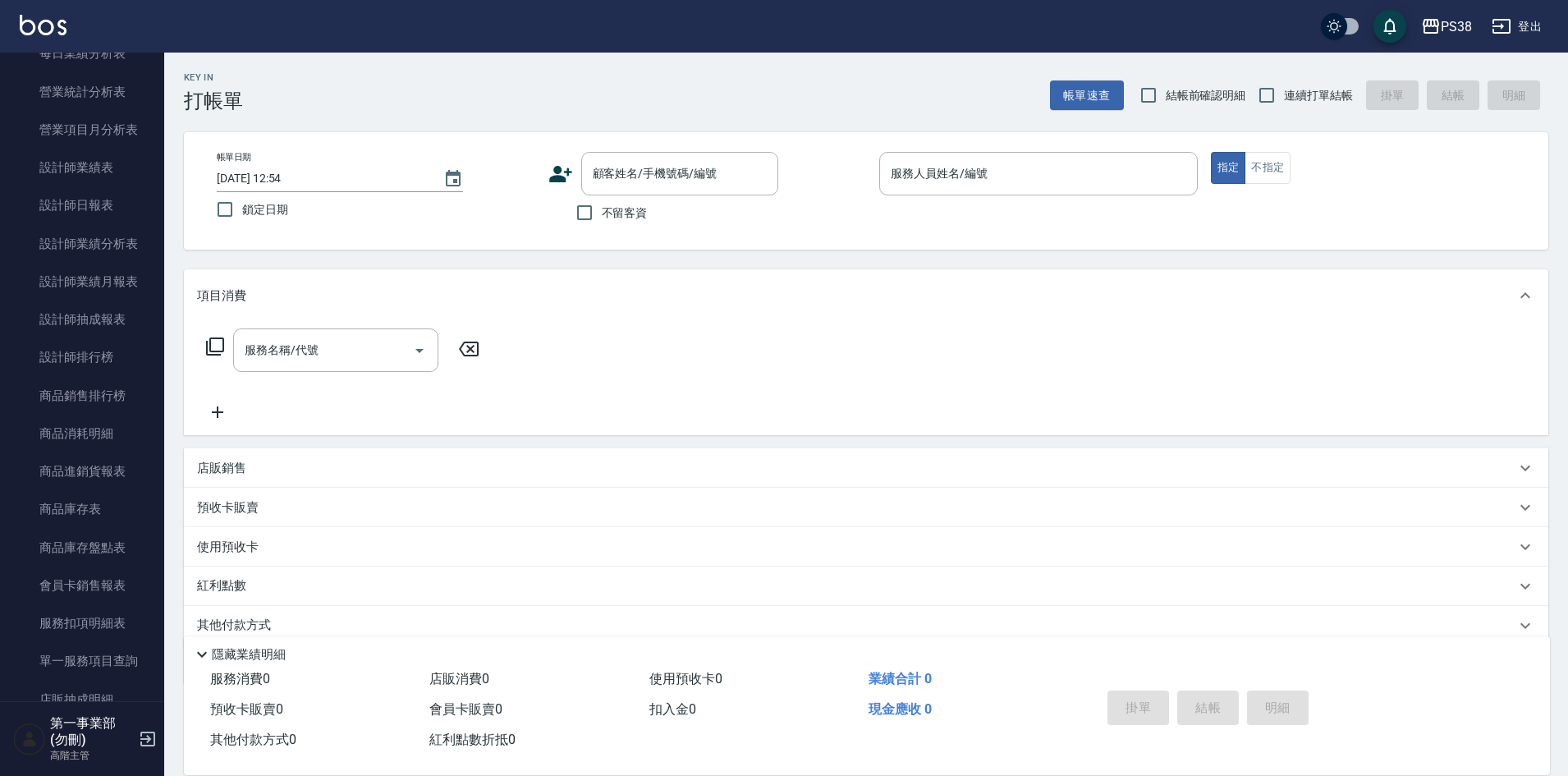
scroll to position [575, 0]
click at [88, 210] on link "設計師日報表" at bounding box center [82, 206] width 151 height 38
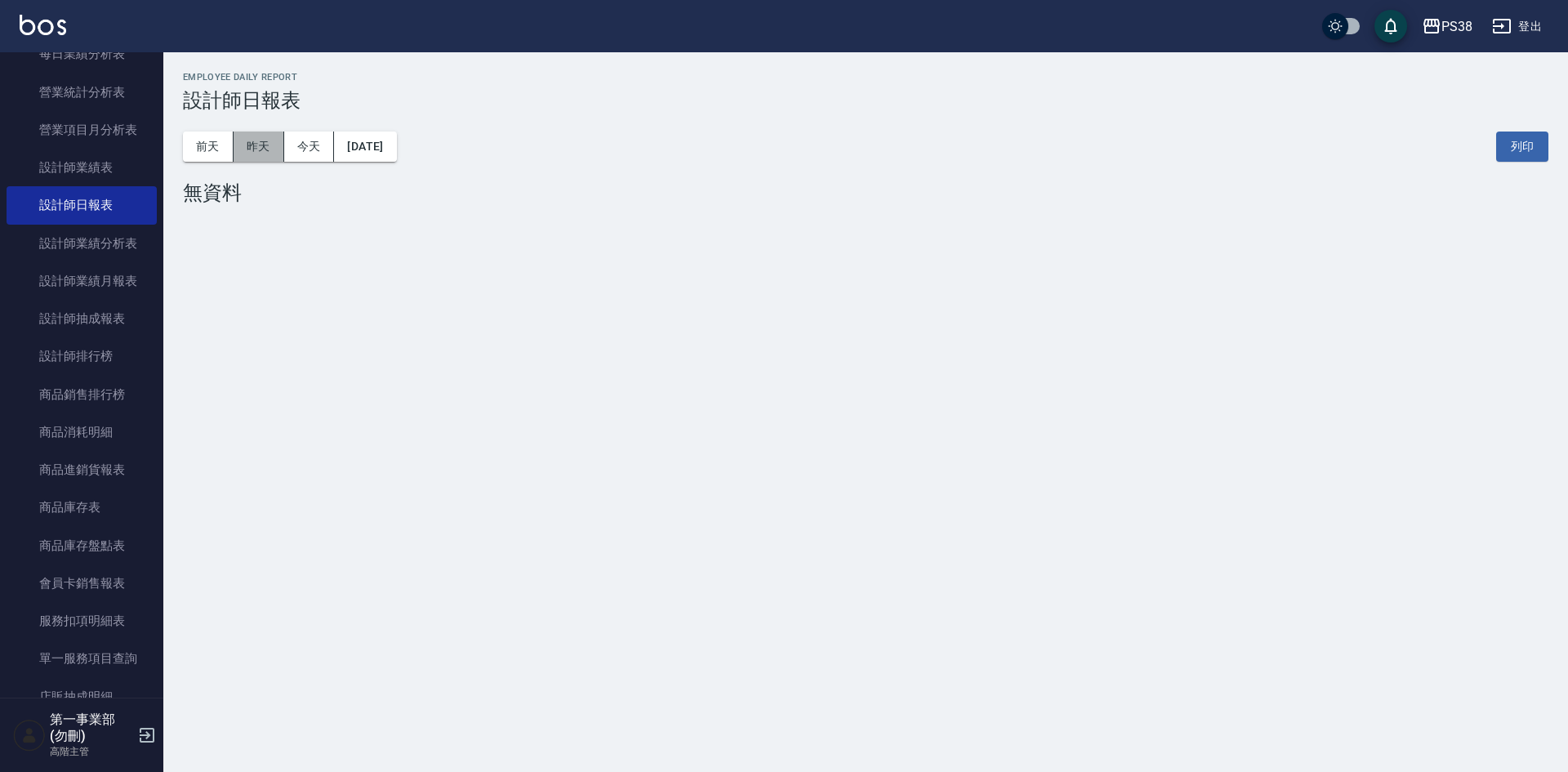
click at [255, 147] on button "昨天" at bounding box center [259, 146] width 51 height 30
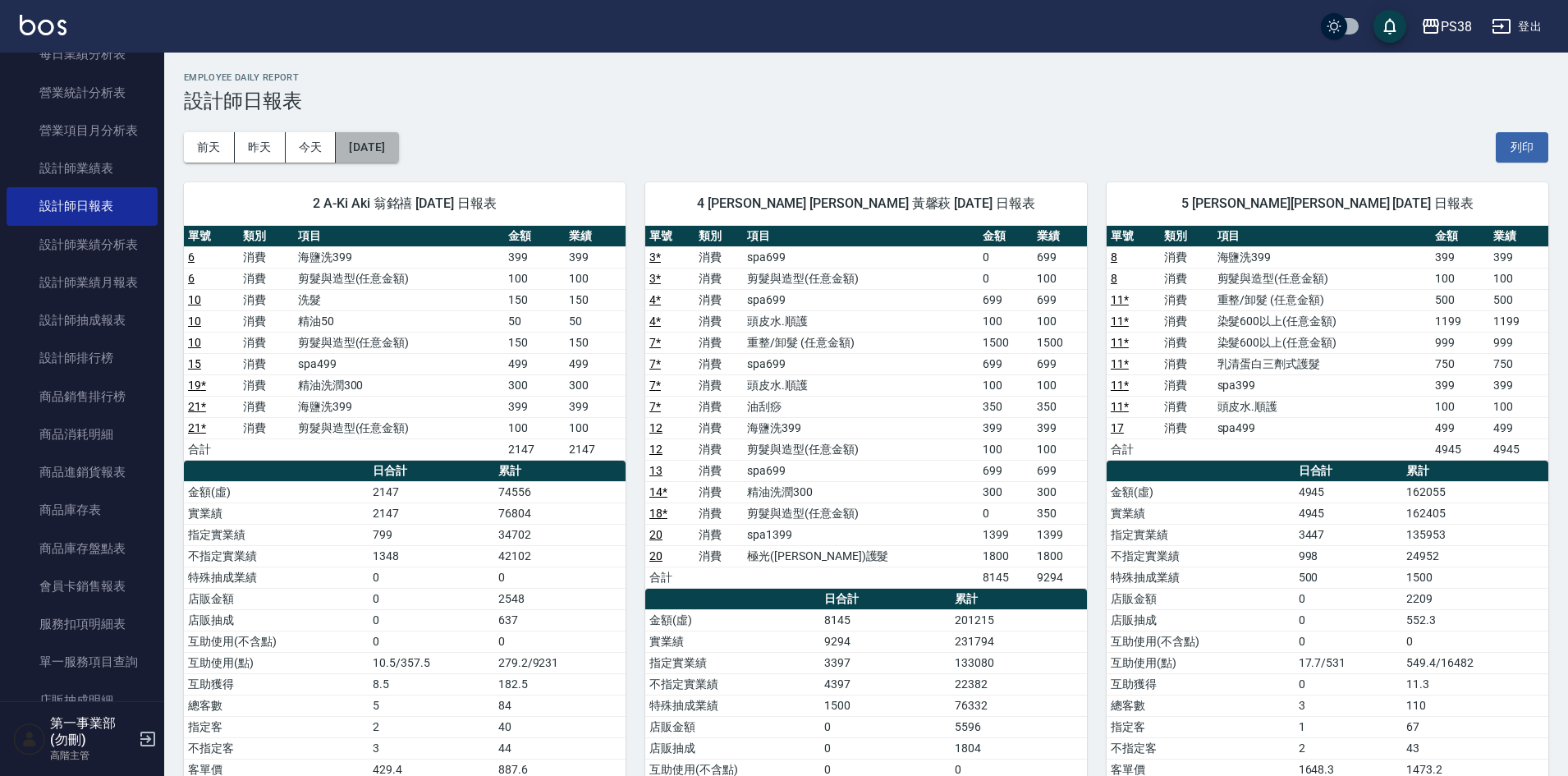
click at [385, 152] on button "[DATE]" at bounding box center [367, 147] width 63 height 31
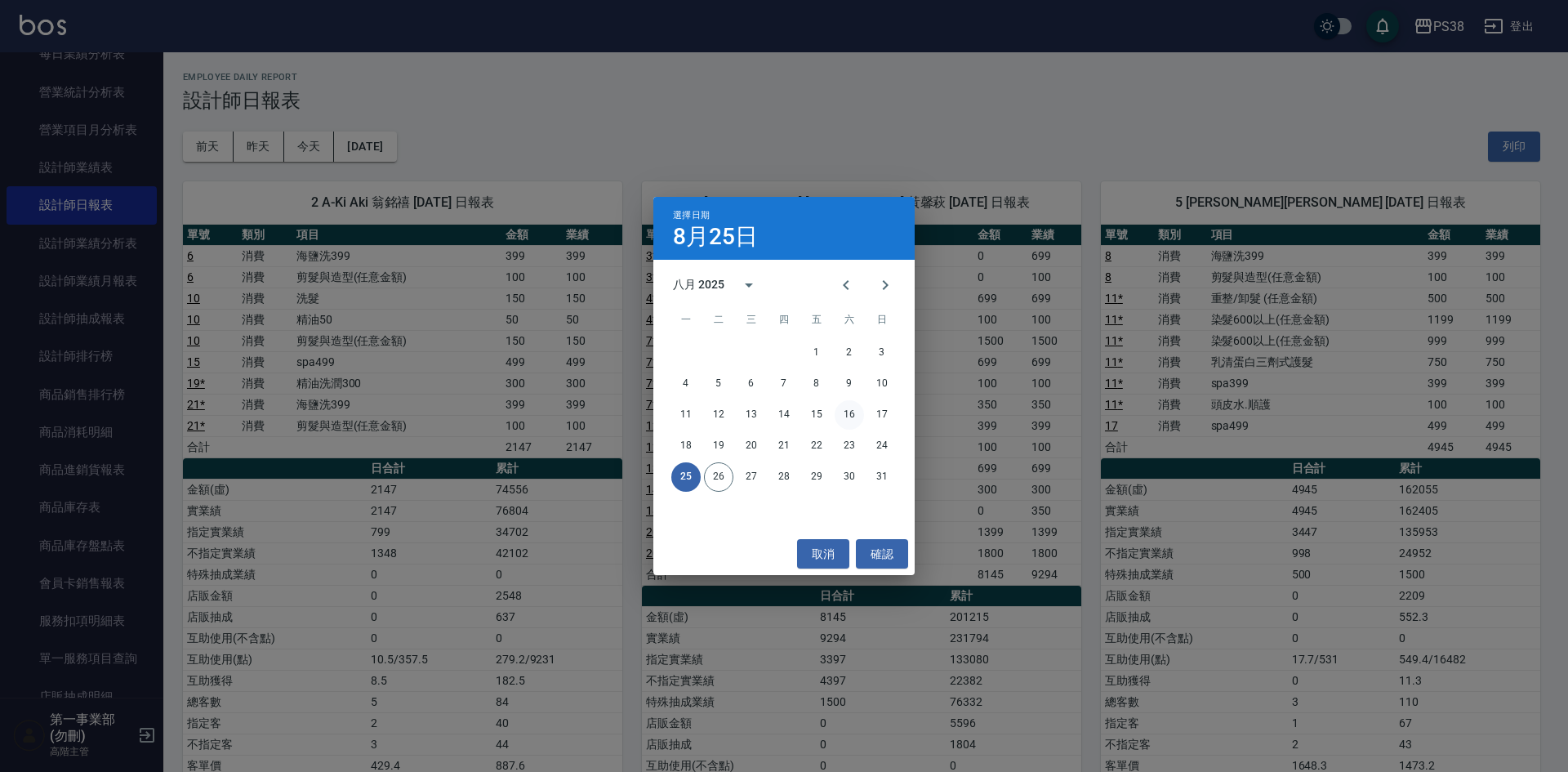
click at [848, 414] on button "16" at bounding box center [849, 415] width 30 height 30
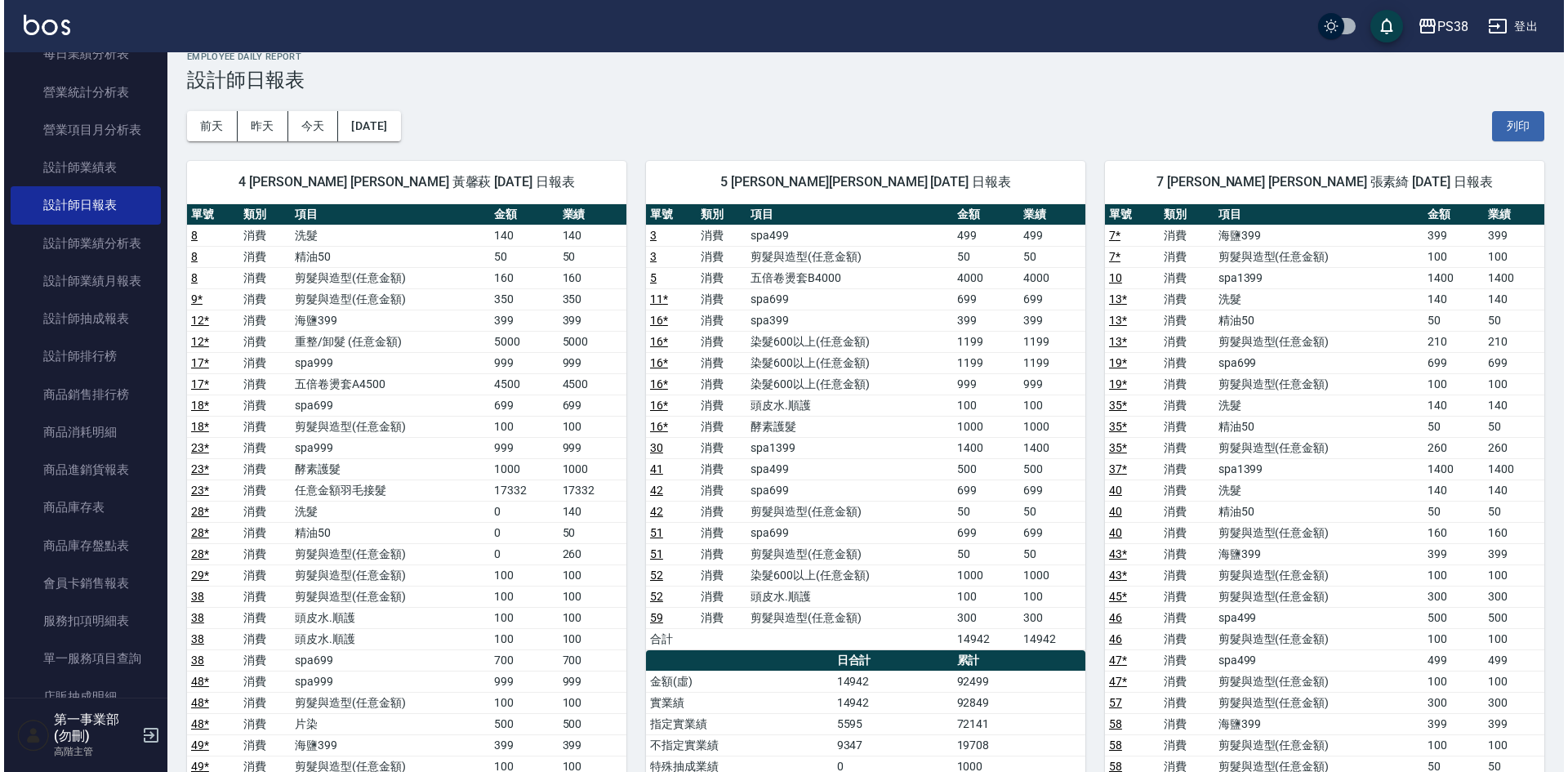
scroll to position [16, 0]
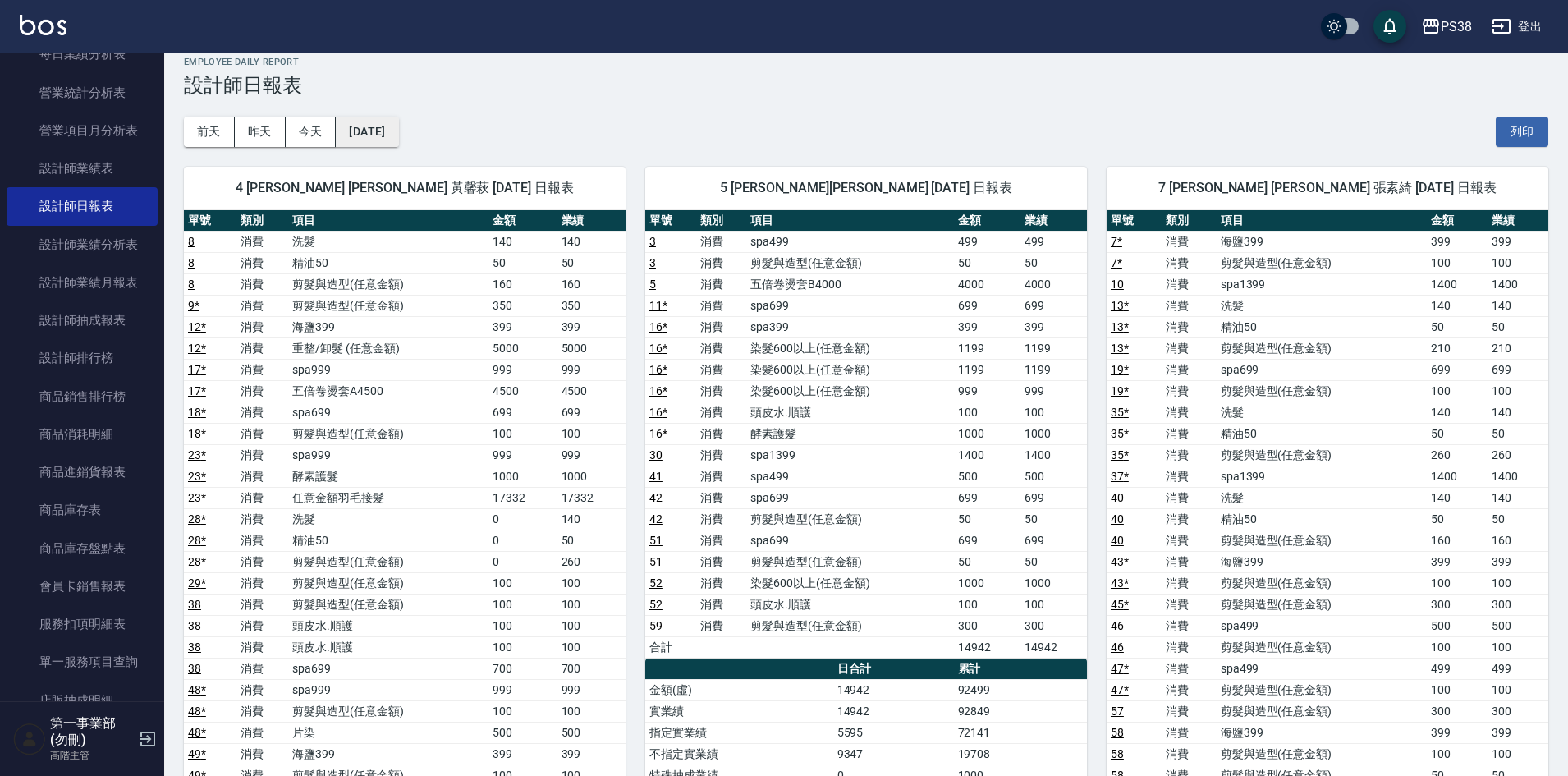
click at [391, 124] on button "2025/08/16" at bounding box center [367, 131] width 63 height 31
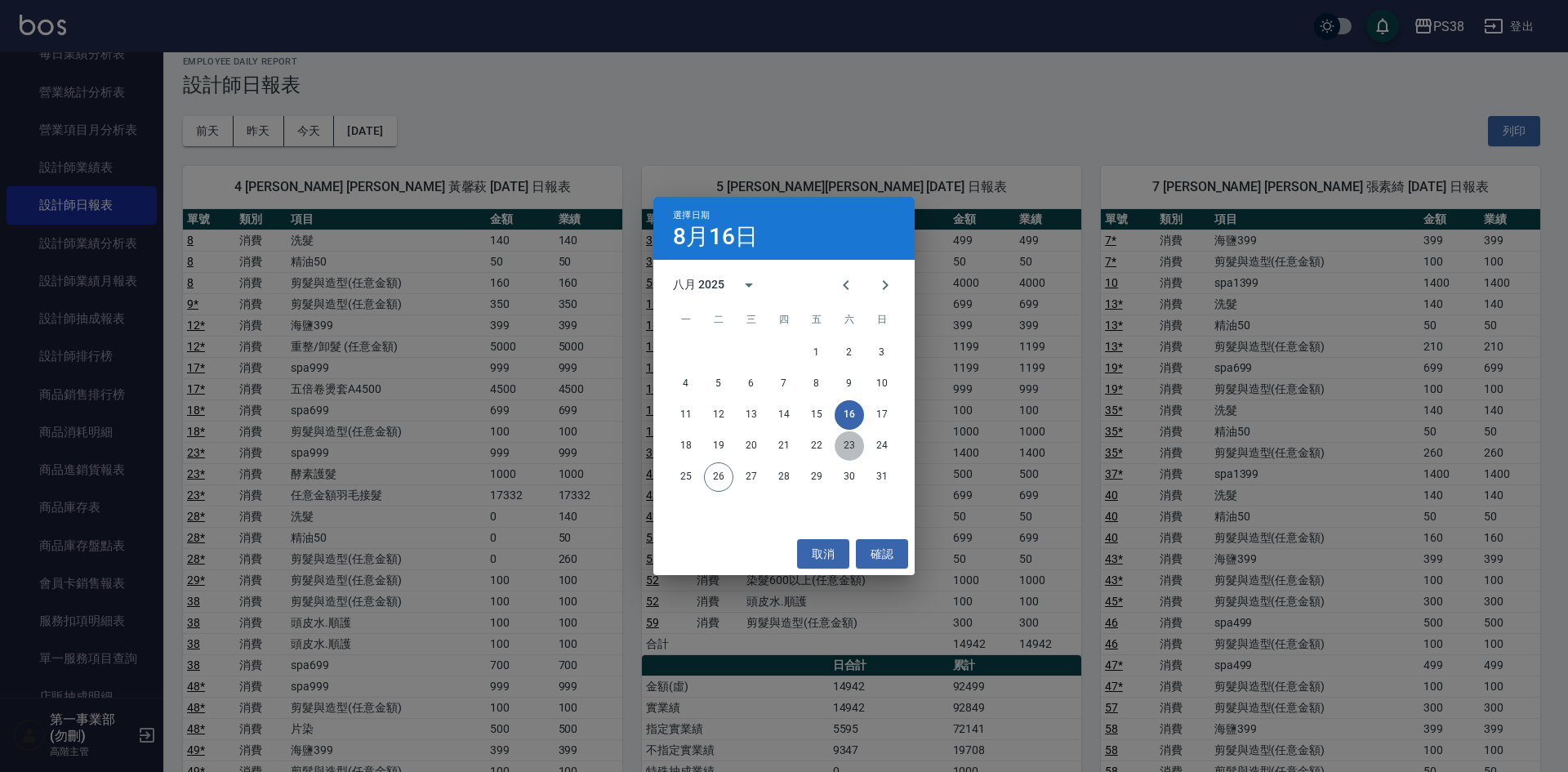
click at [843, 439] on button "23" at bounding box center [849, 446] width 30 height 30
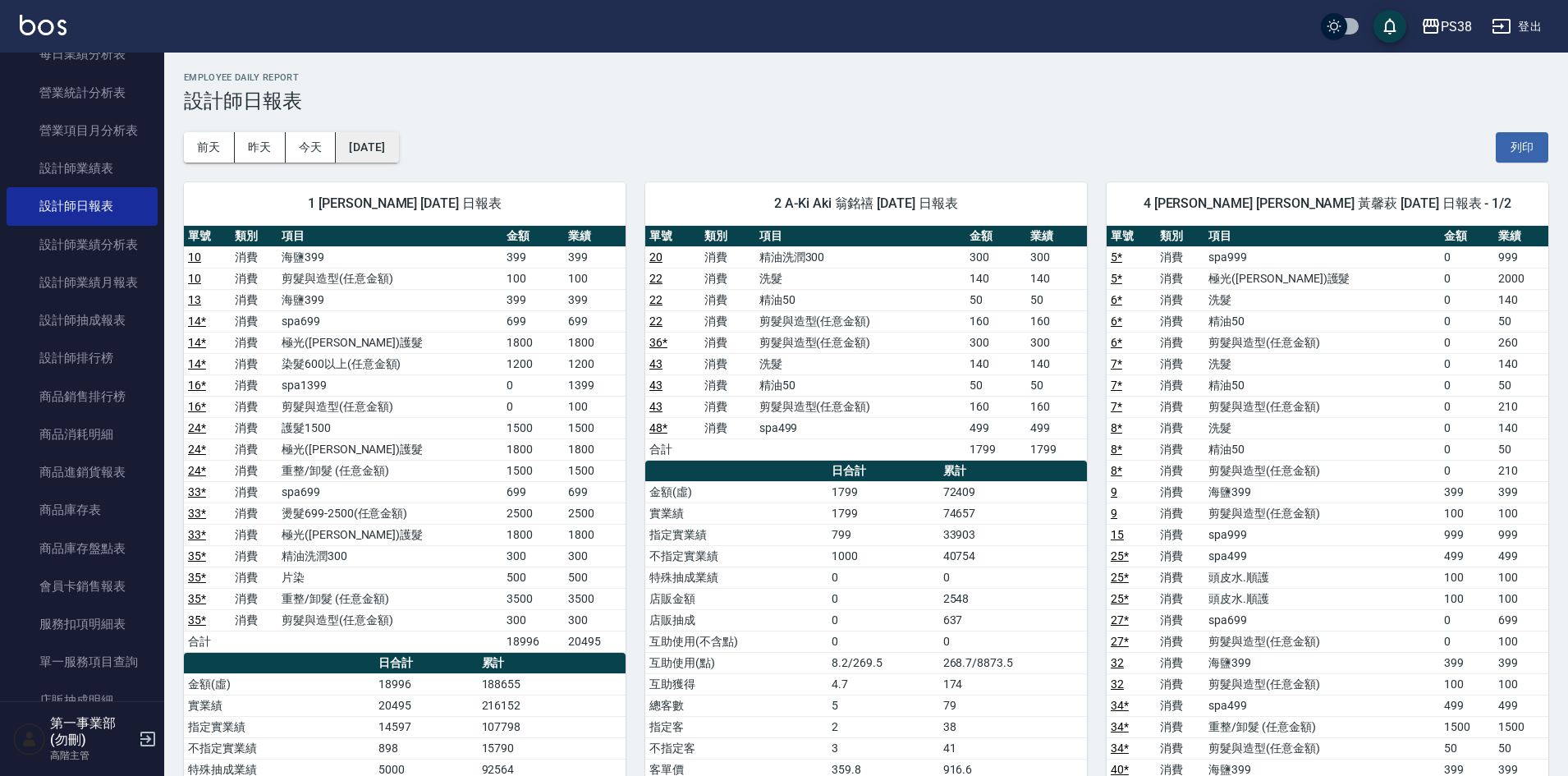
click at [385, 149] on button "[DATE]" at bounding box center [367, 147] width 63 height 31
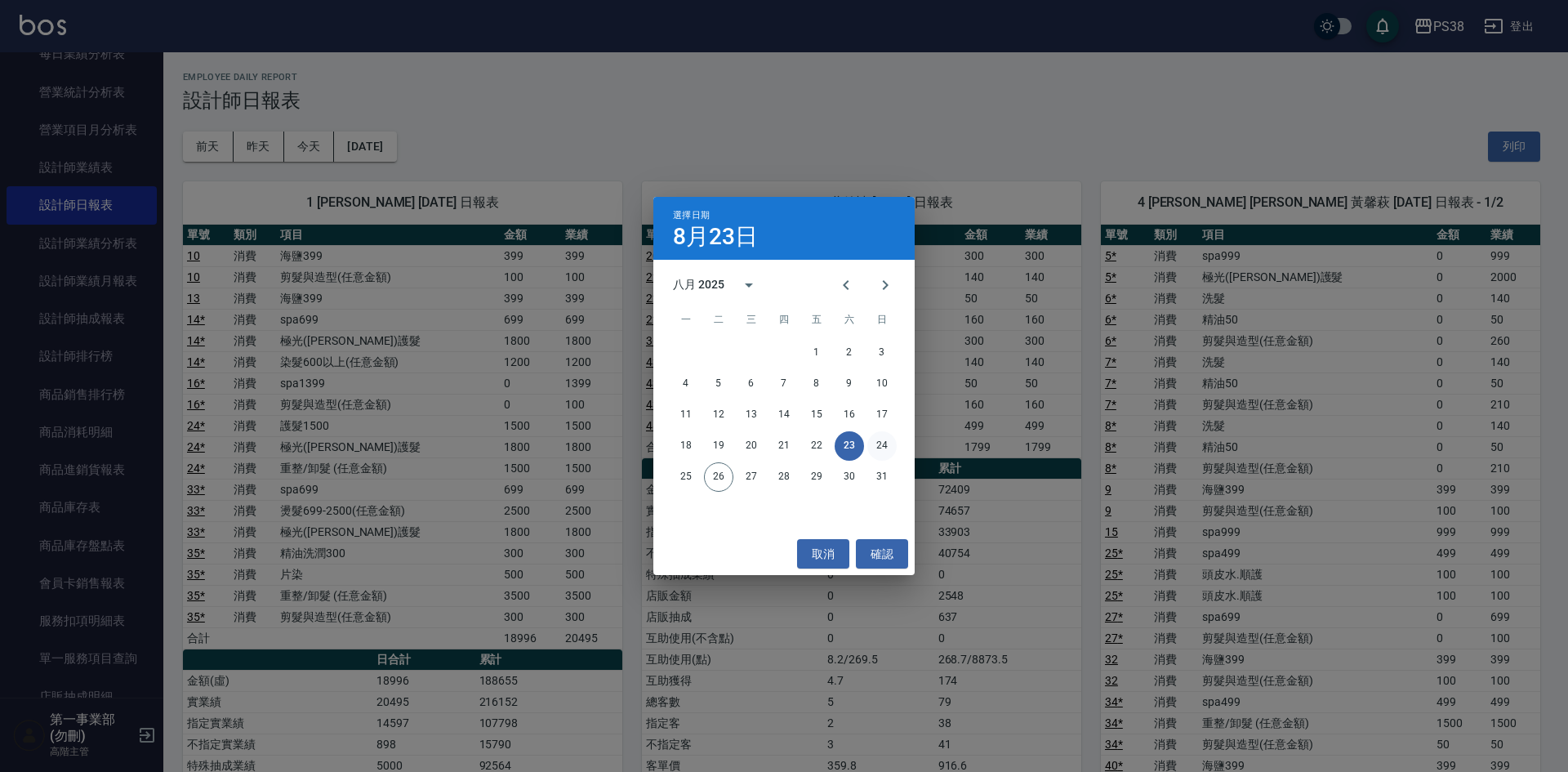
click at [886, 447] on button "24" at bounding box center [882, 446] width 30 height 30
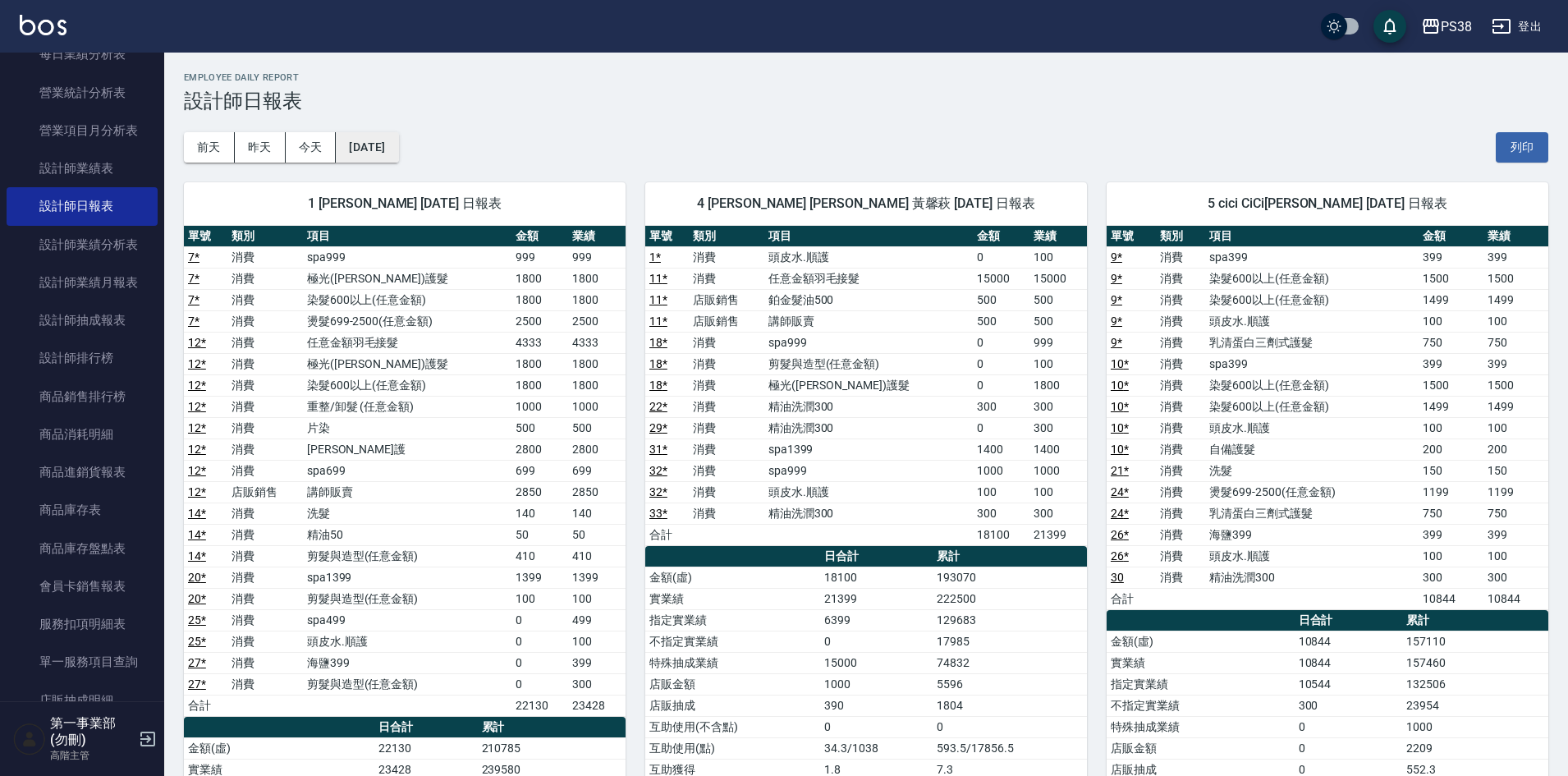
click at [396, 150] on button "[DATE]" at bounding box center [367, 147] width 63 height 31
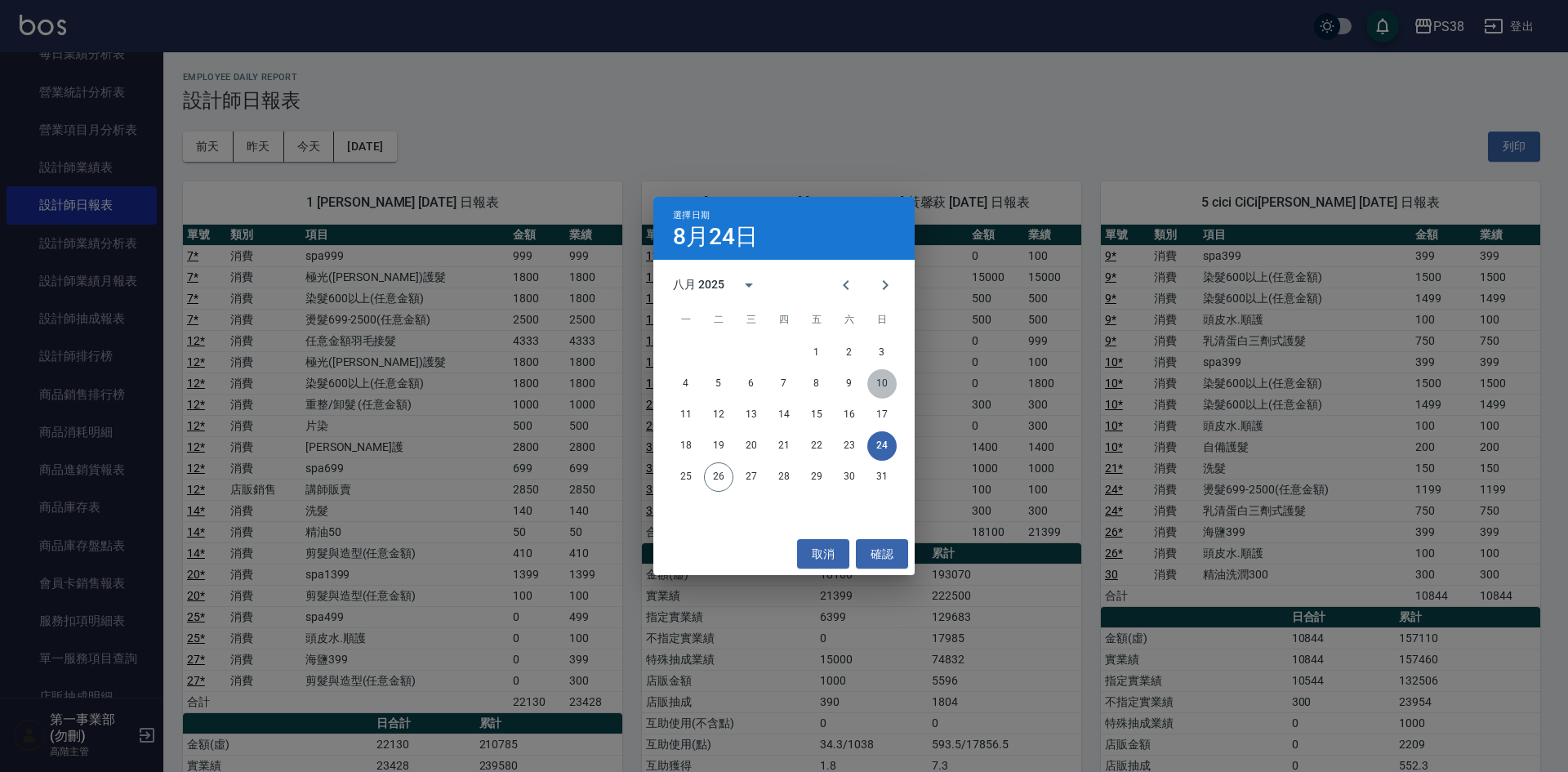
click at [882, 390] on button "10" at bounding box center [882, 384] width 30 height 30
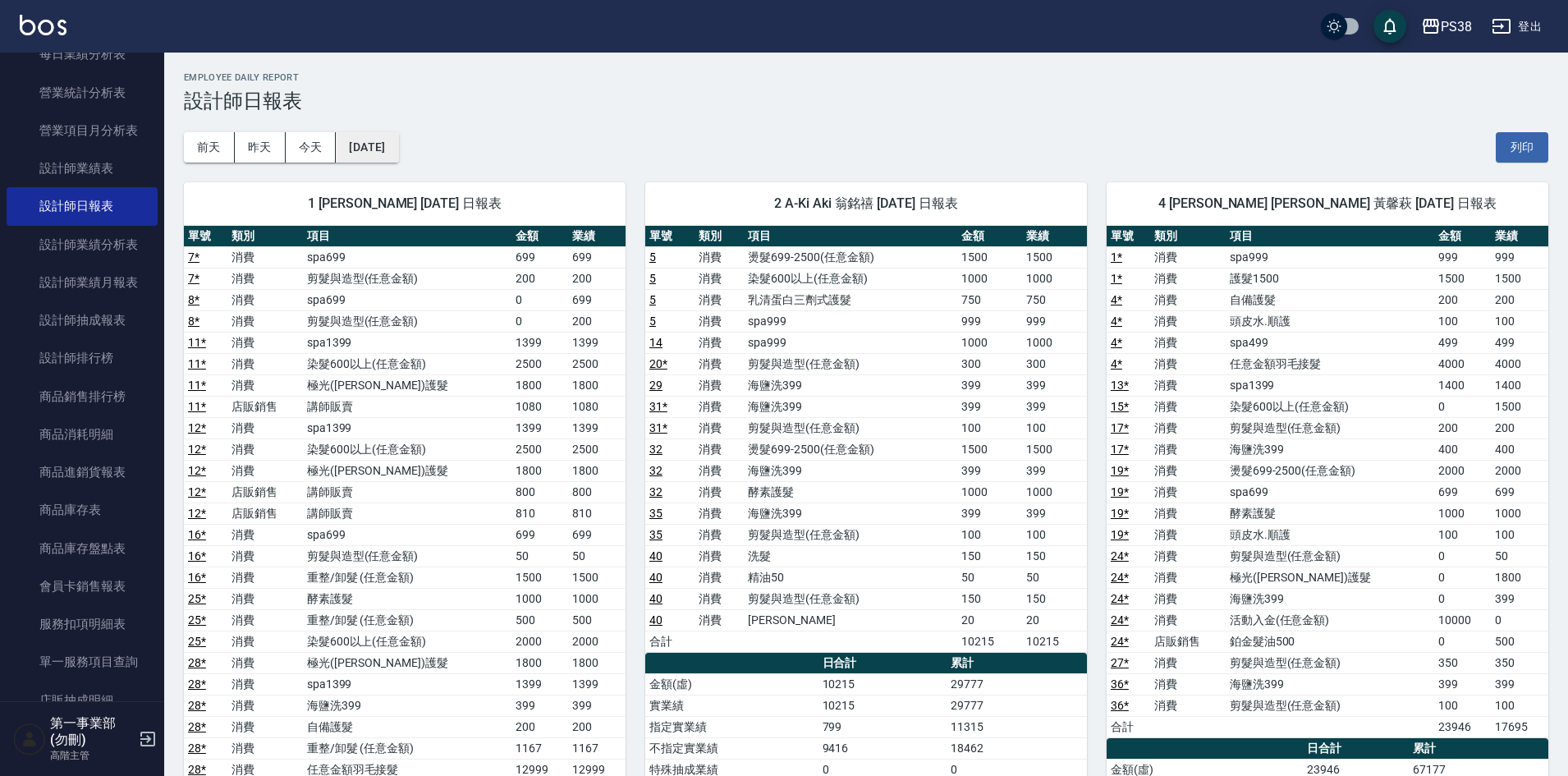
click at [390, 145] on button "2025/08/10" at bounding box center [367, 147] width 63 height 31
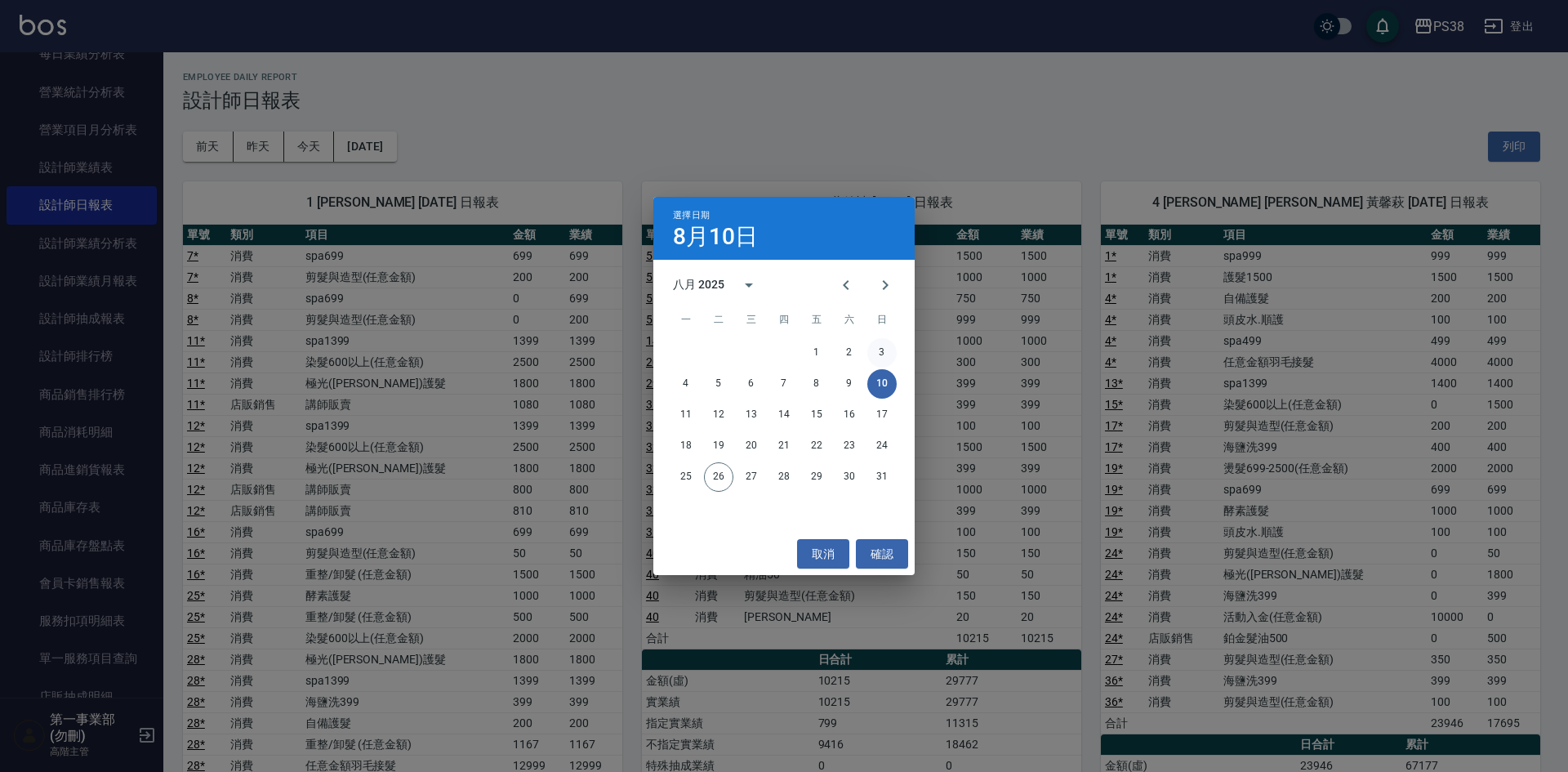
click at [880, 356] on button "3" at bounding box center [882, 353] width 30 height 30
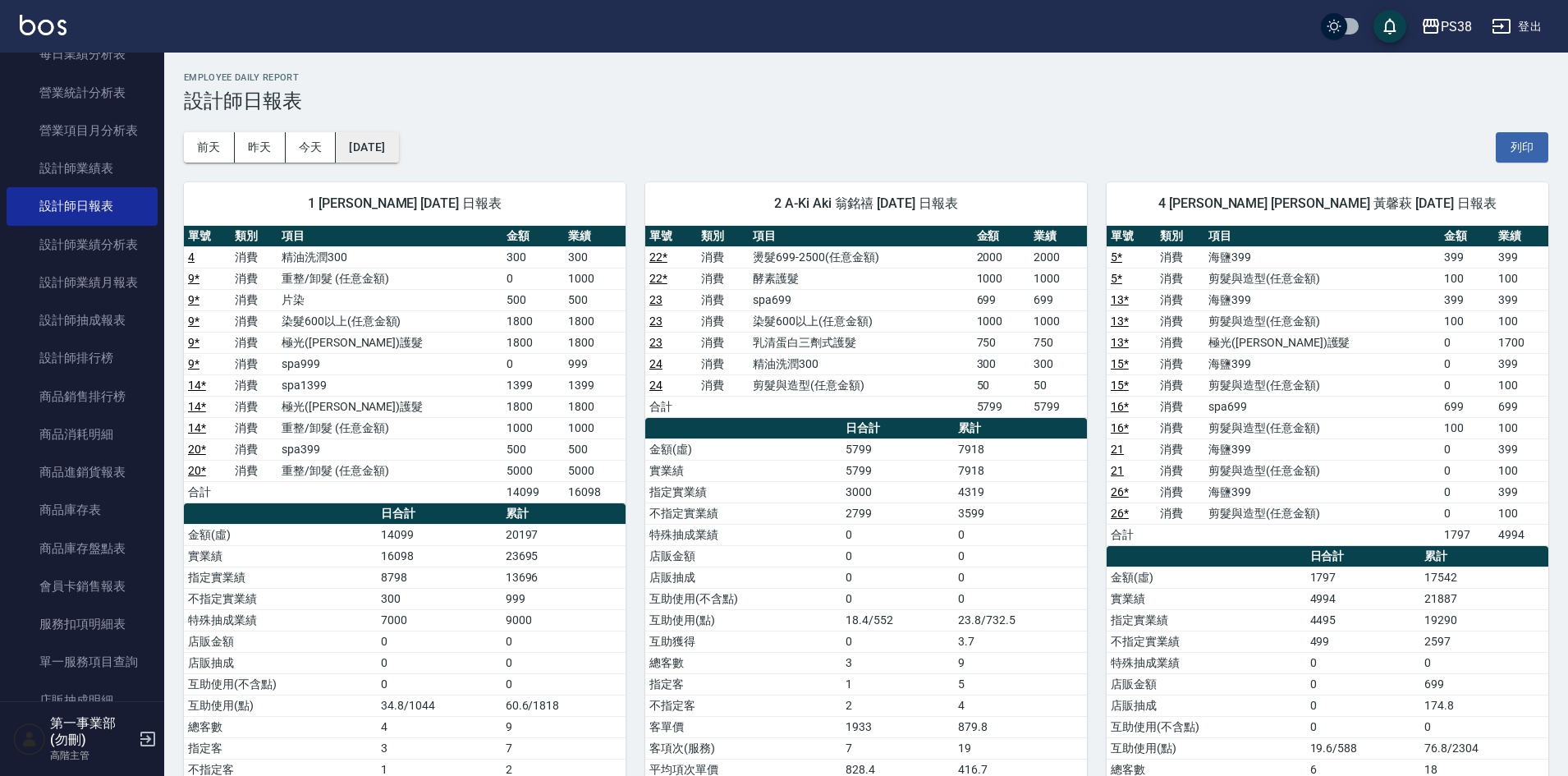
click at [393, 146] on button "2025/08/03" at bounding box center [367, 147] width 63 height 31
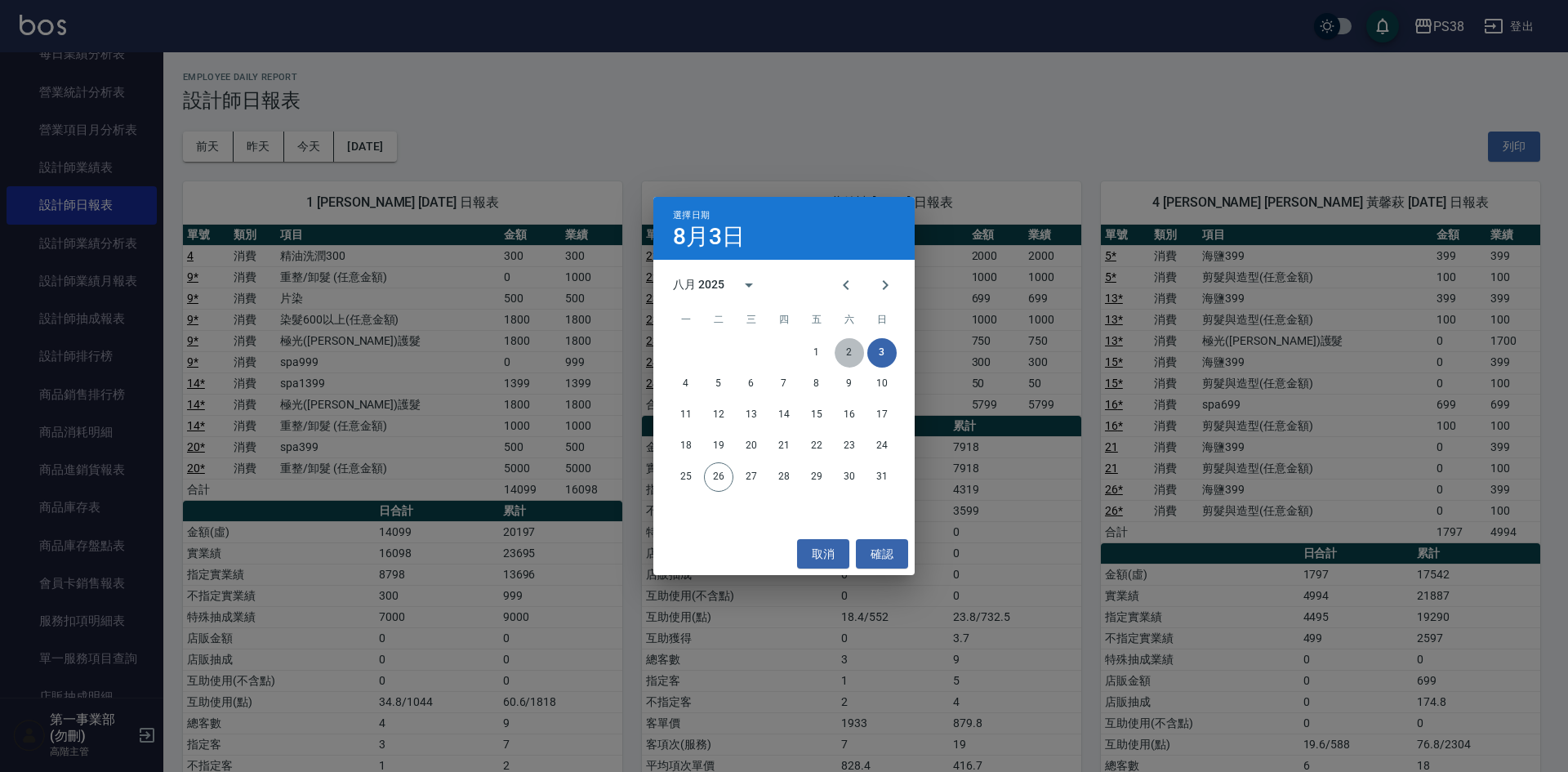
click at [848, 347] on button "2" at bounding box center [849, 353] width 30 height 30
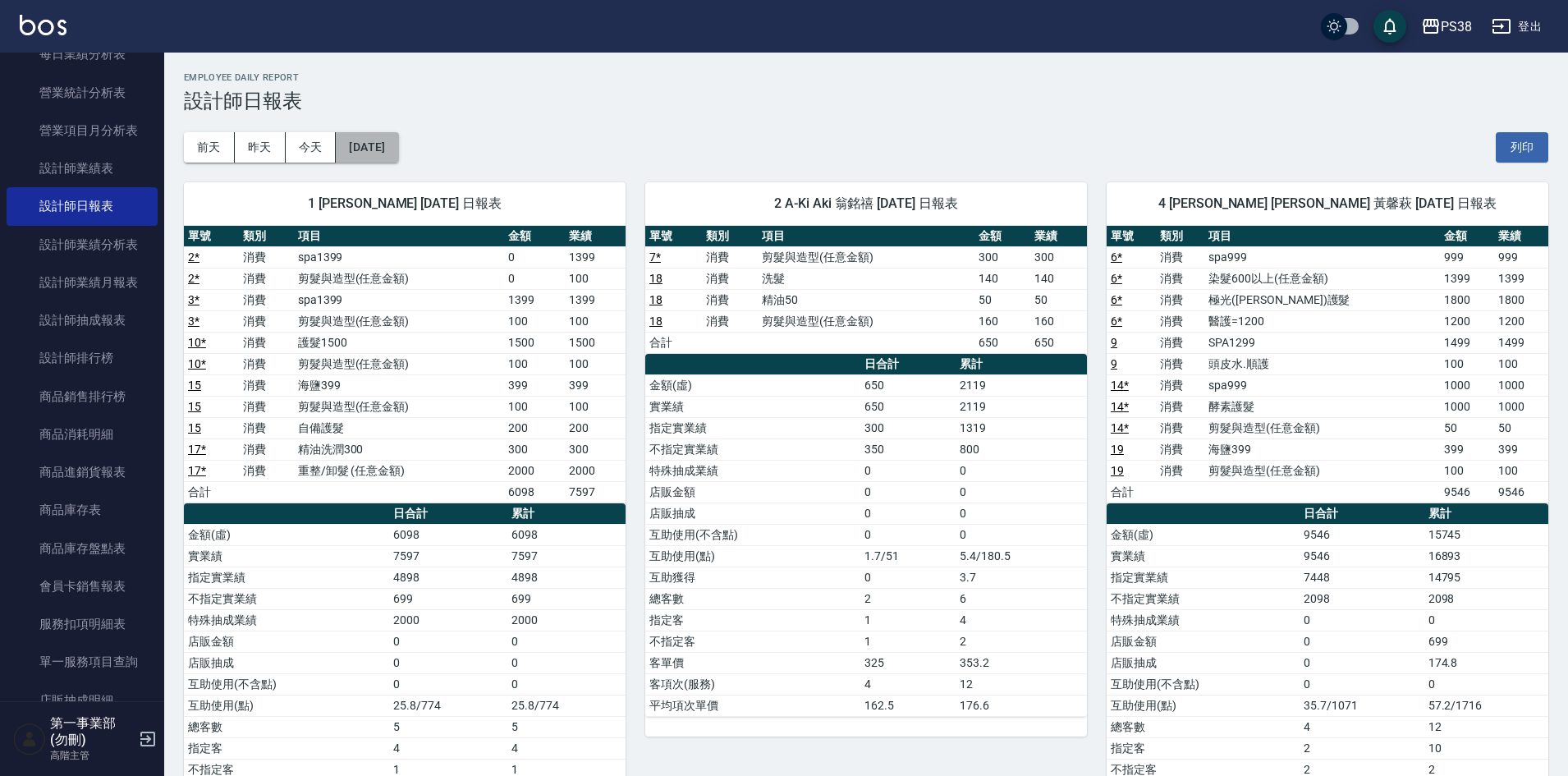
click at [398, 144] on button "2025/08/02" at bounding box center [367, 147] width 63 height 31
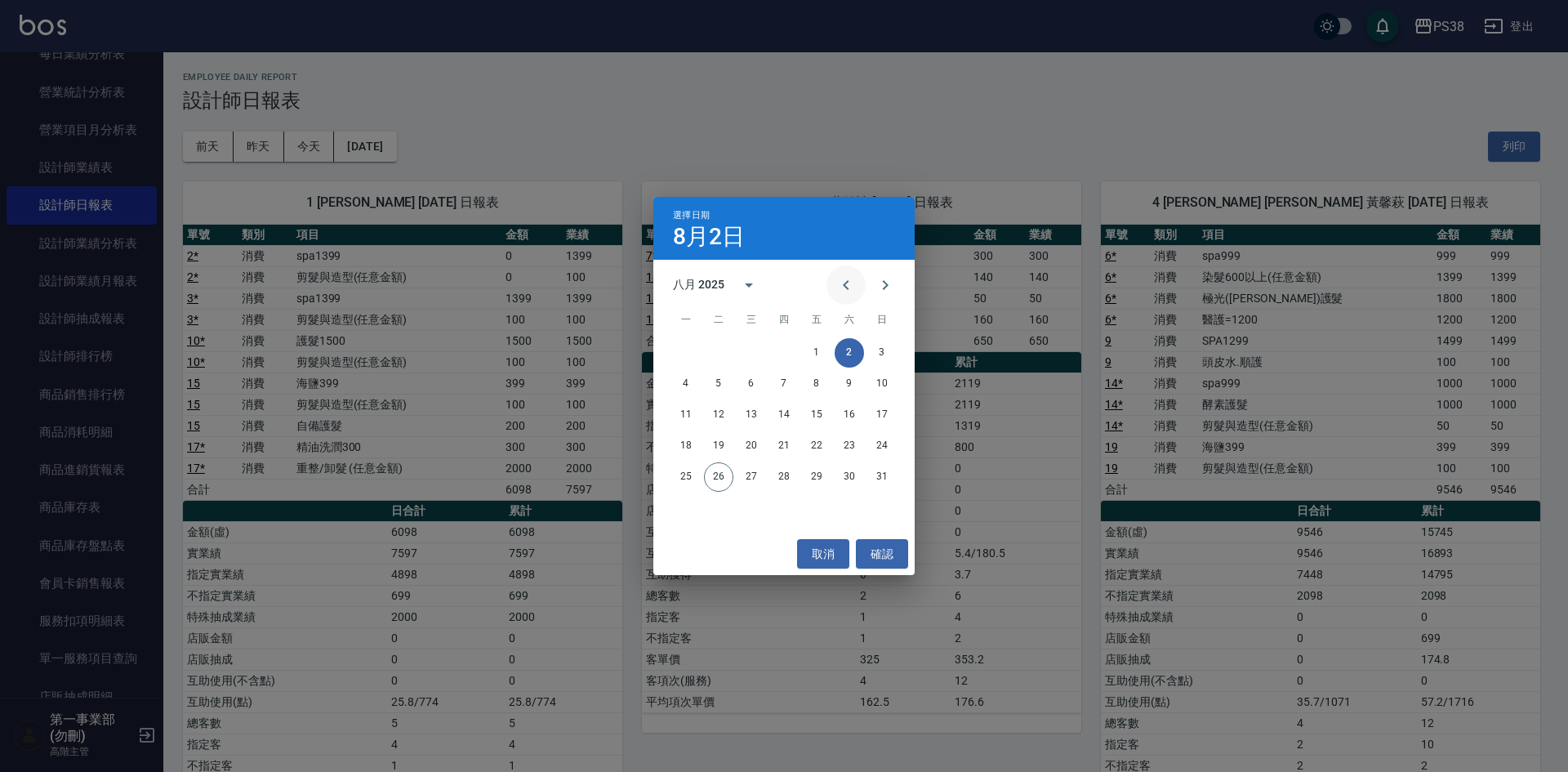
click at [848, 290] on icon "Previous month" at bounding box center [846, 285] width 20 height 20
click at [857, 385] on button "12" at bounding box center [849, 384] width 30 height 30
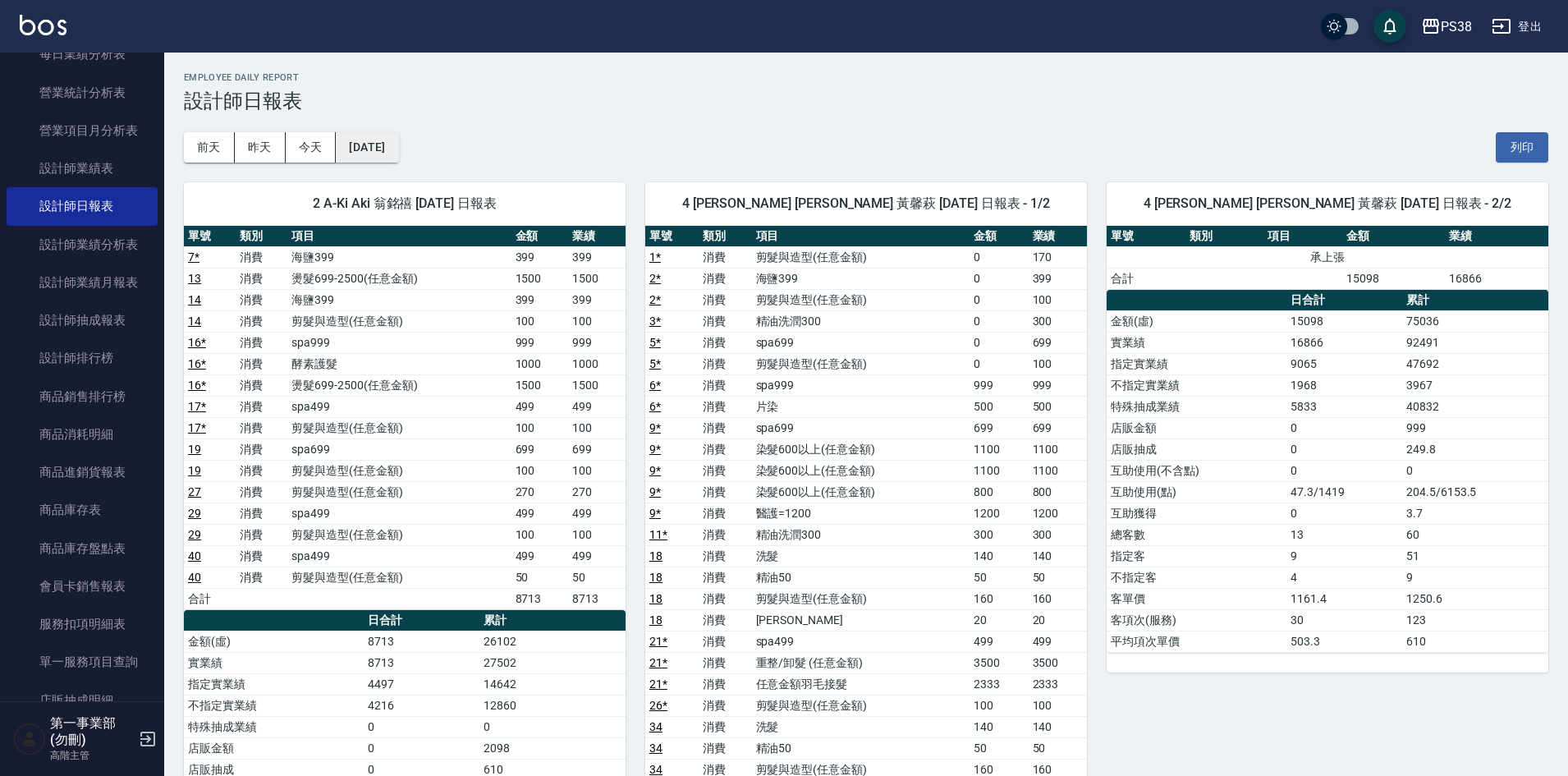
click at [398, 149] on button "2025/07/12" at bounding box center [367, 147] width 63 height 31
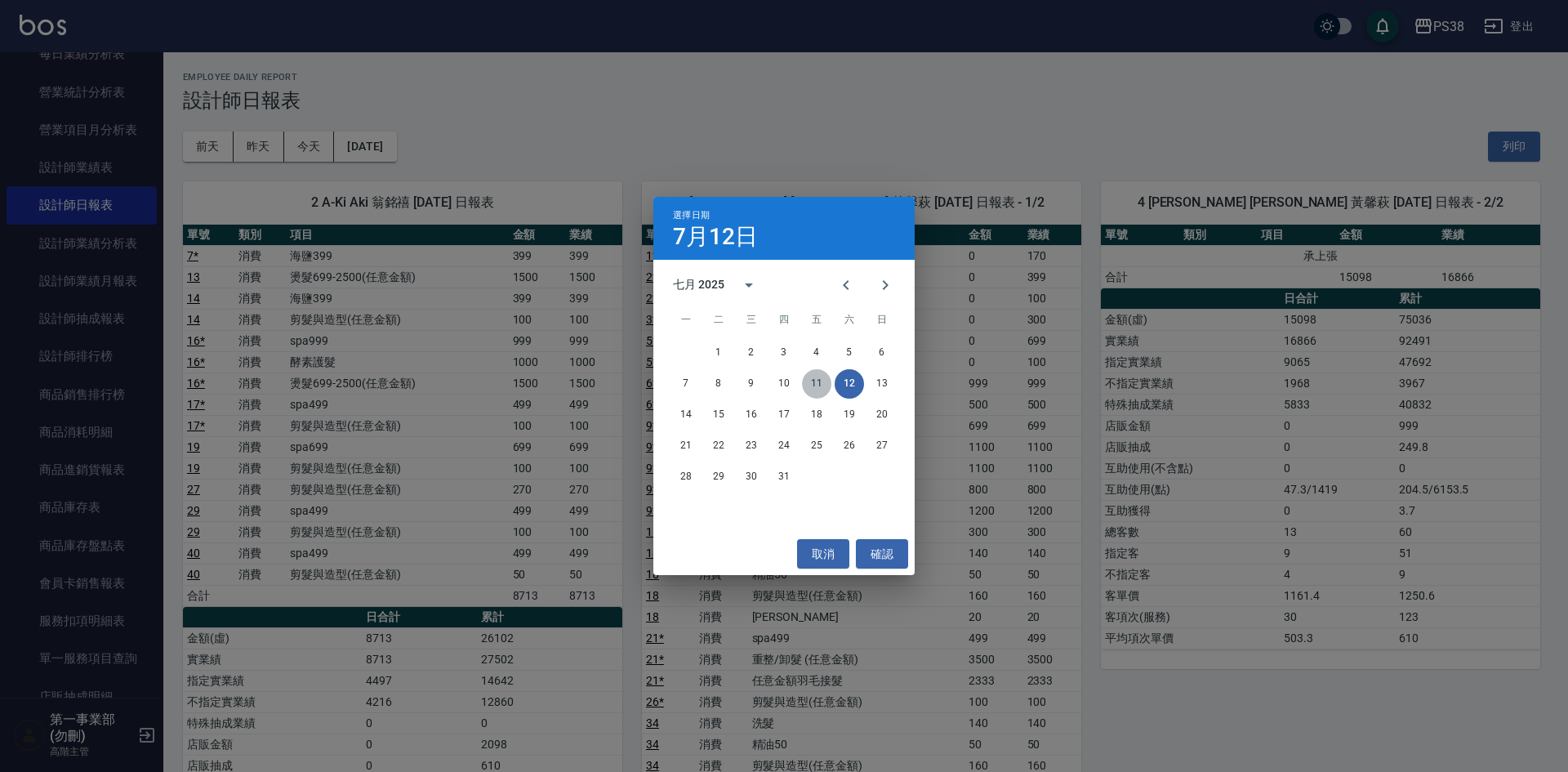
click at [821, 384] on button "11" at bounding box center [816, 384] width 30 height 30
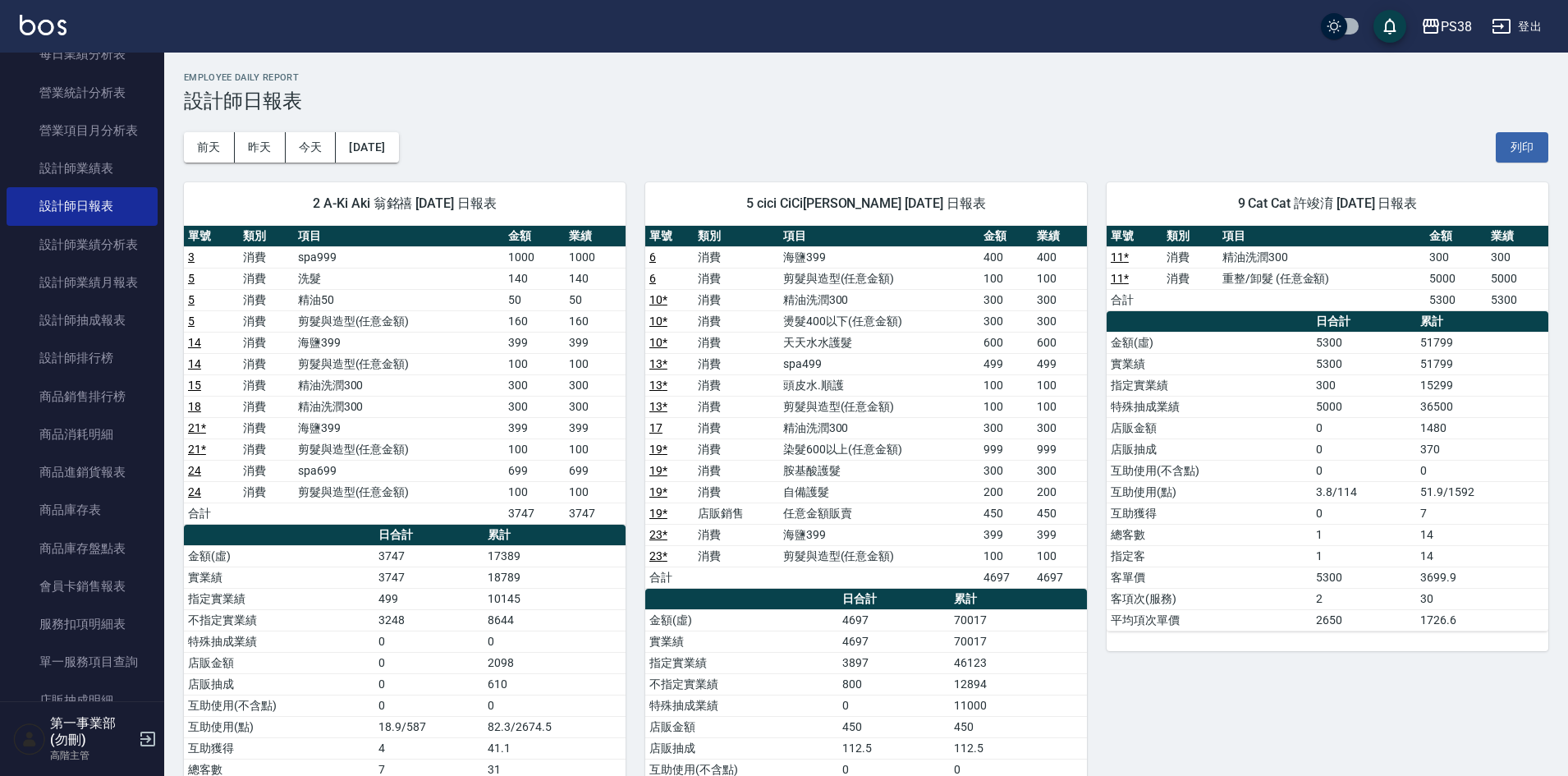
click at [410, 163] on div "2 A-Ki Aki 翁銘禧 07/11/2025 日報表 單號 類別 項目 金額 業績 3 消費 spa999 1000 1000 5 消費 洗髮 140 …" at bounding box center [395, 566] width 462 height 808
click at [398, 153] on button "2025/07/11" at bounding box center [367, 147] width 63 height 31
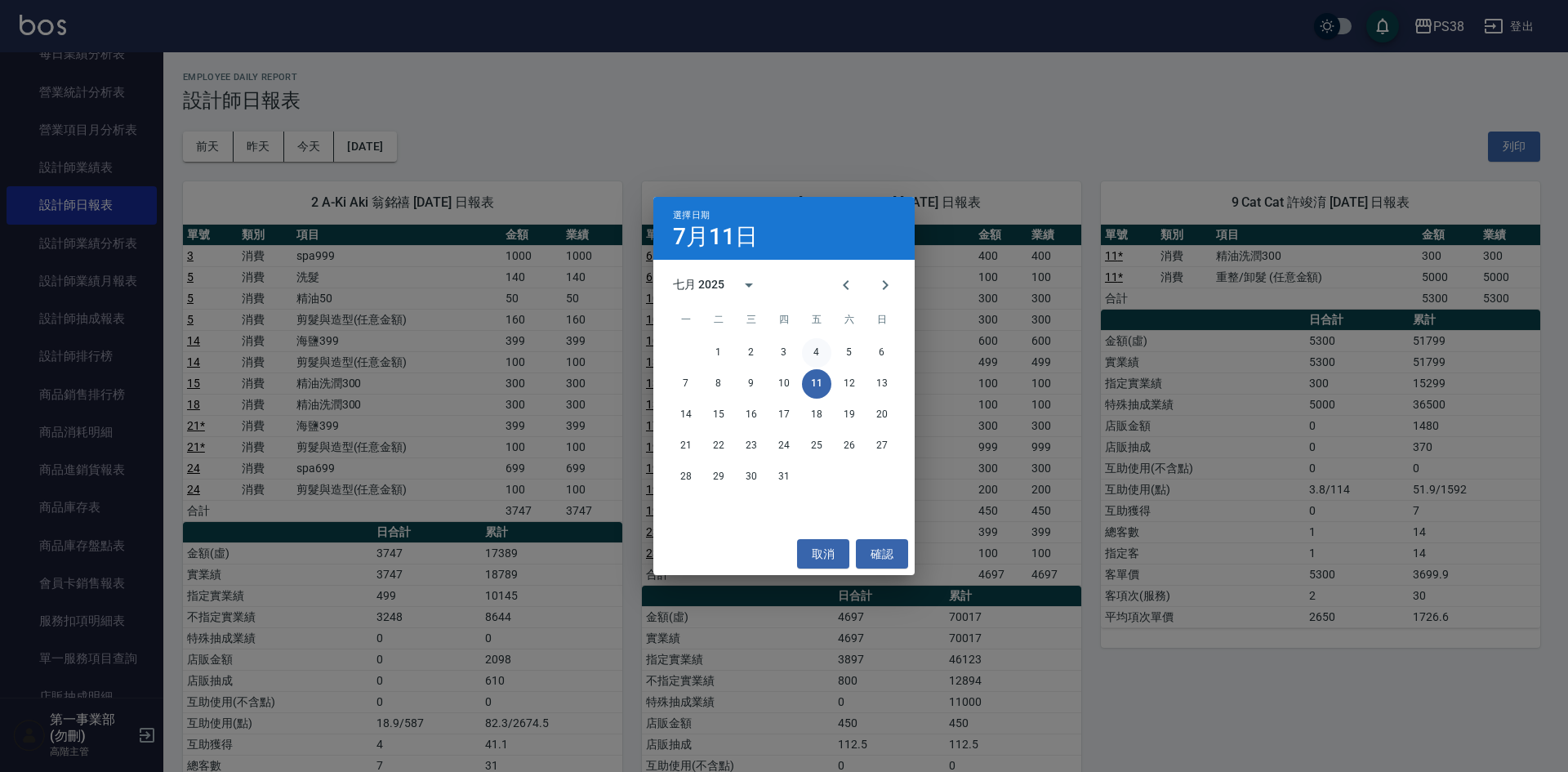
click at [817, 357] on button "4" at bounding box center [816, 353] width 30 height 30
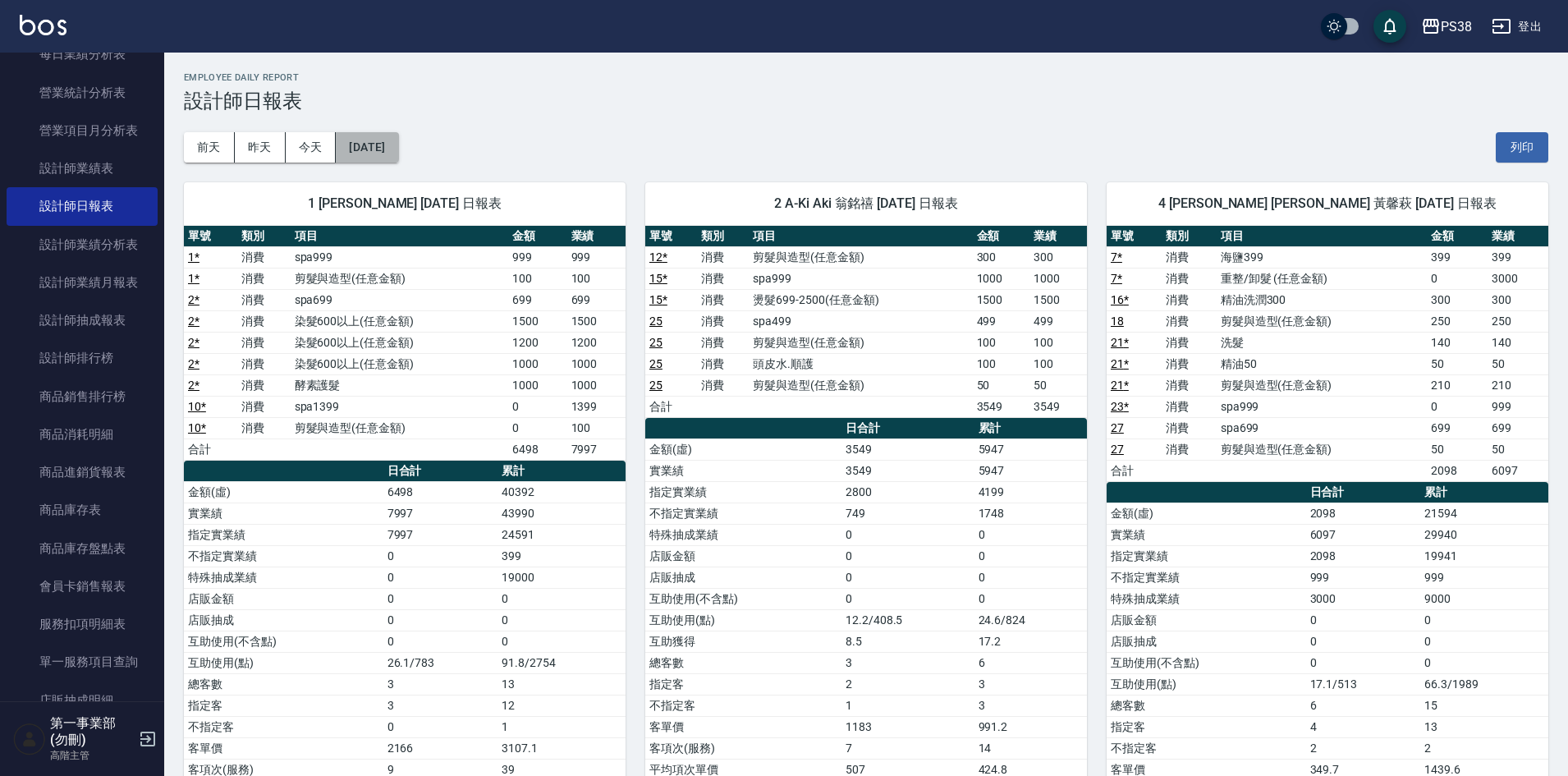
click at [387, 154] on button "2025/07/04" at bounding box center [367, 147] width 63 height 31
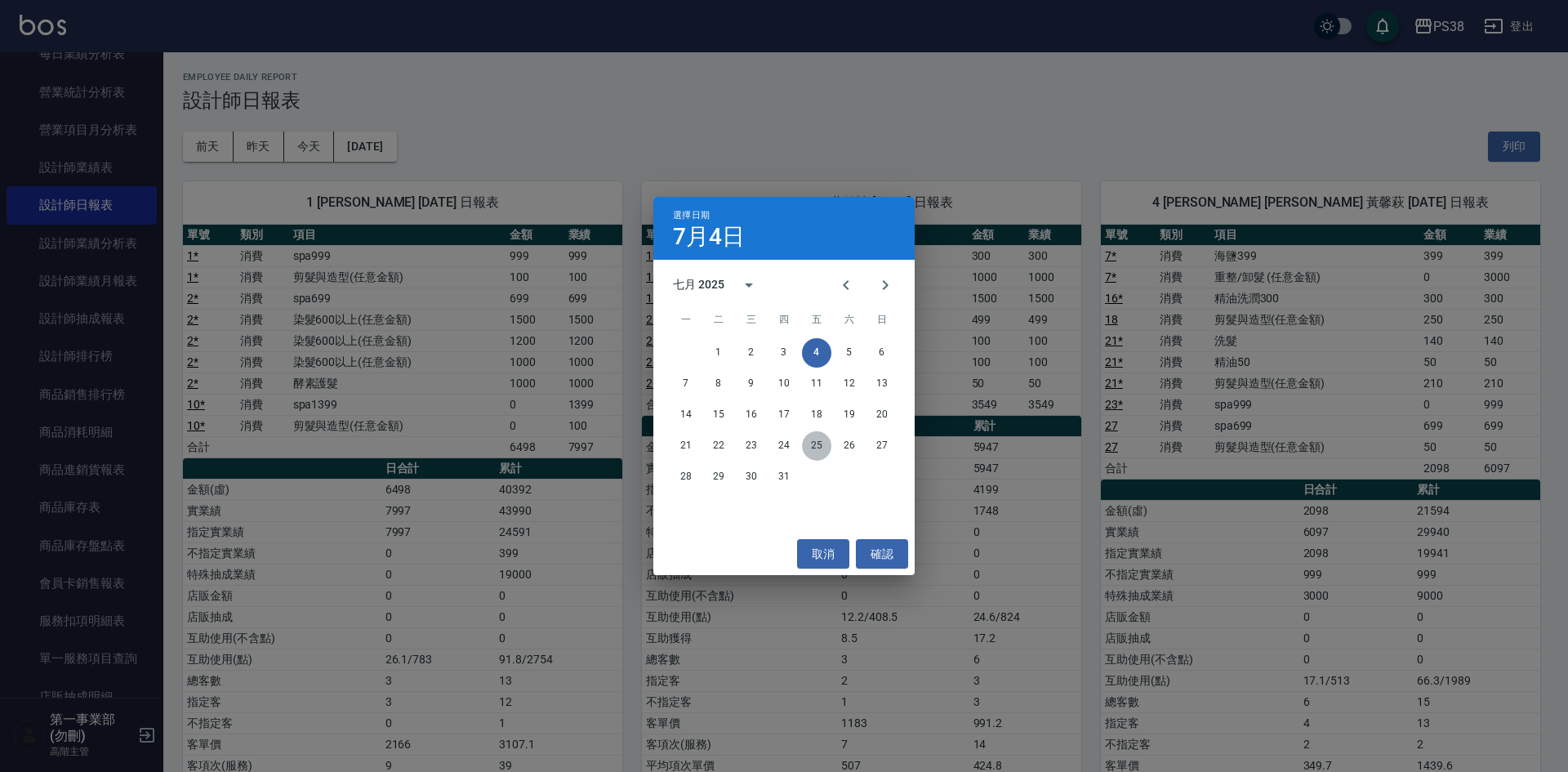
click at [809, 439] on button "25" at bounding box center [816, 446] width 30 height 30
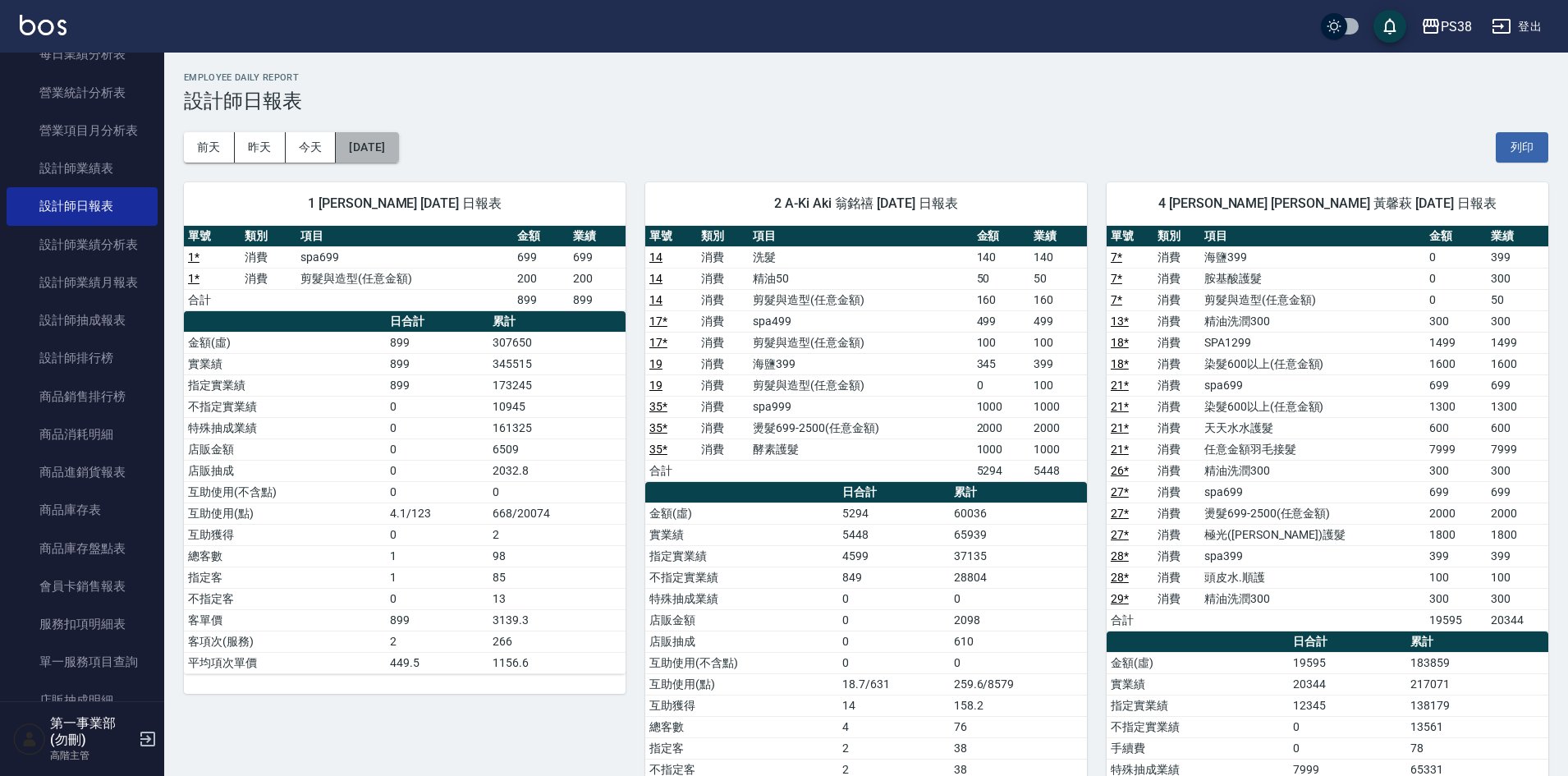
click at [385, 134] on button "2025/07/25" at bounding box center [367, 147] width 63 height 31
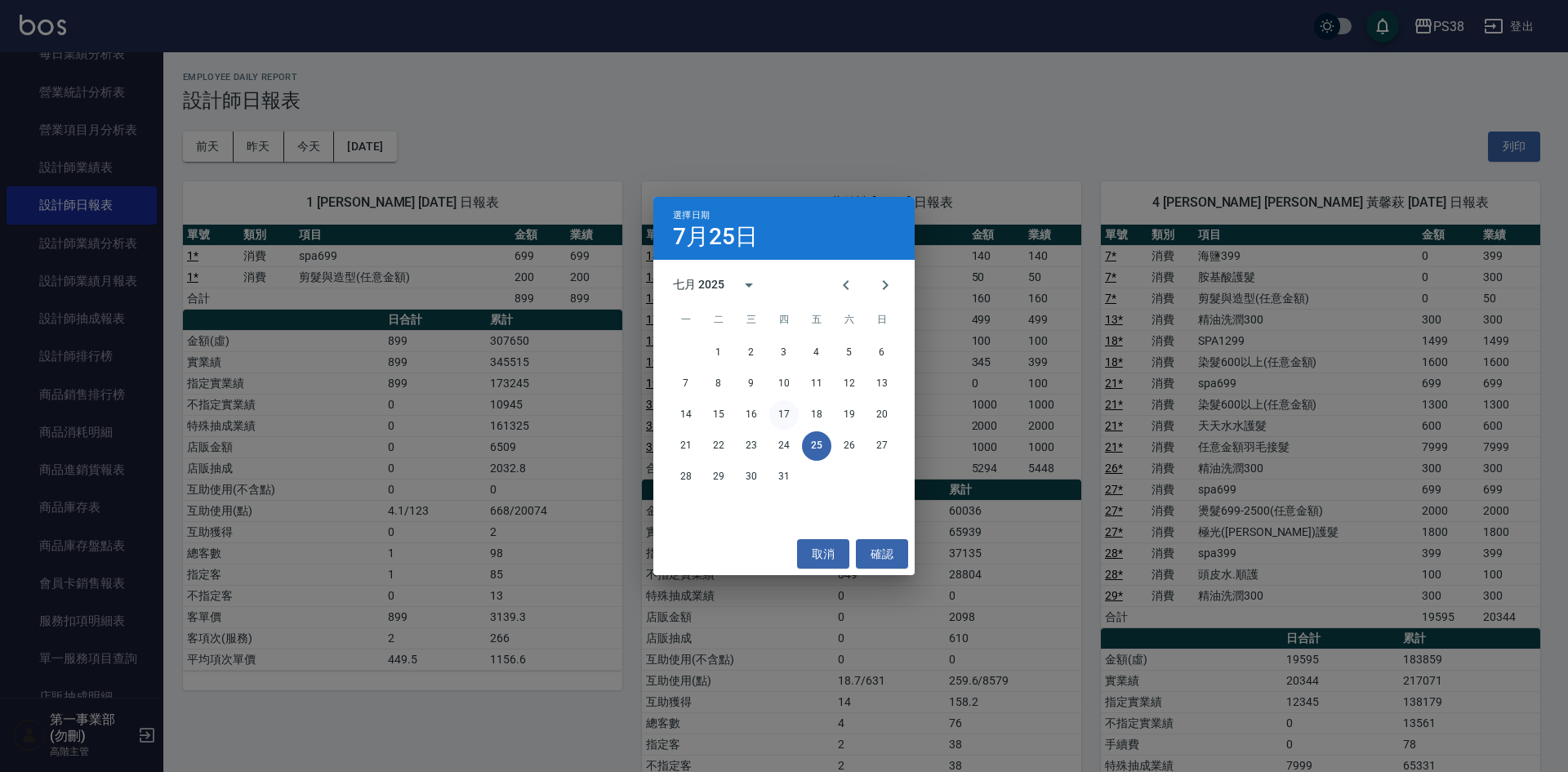
click at [786, 407] on button "17" at bounding box center [784, 415] width 30 height 30
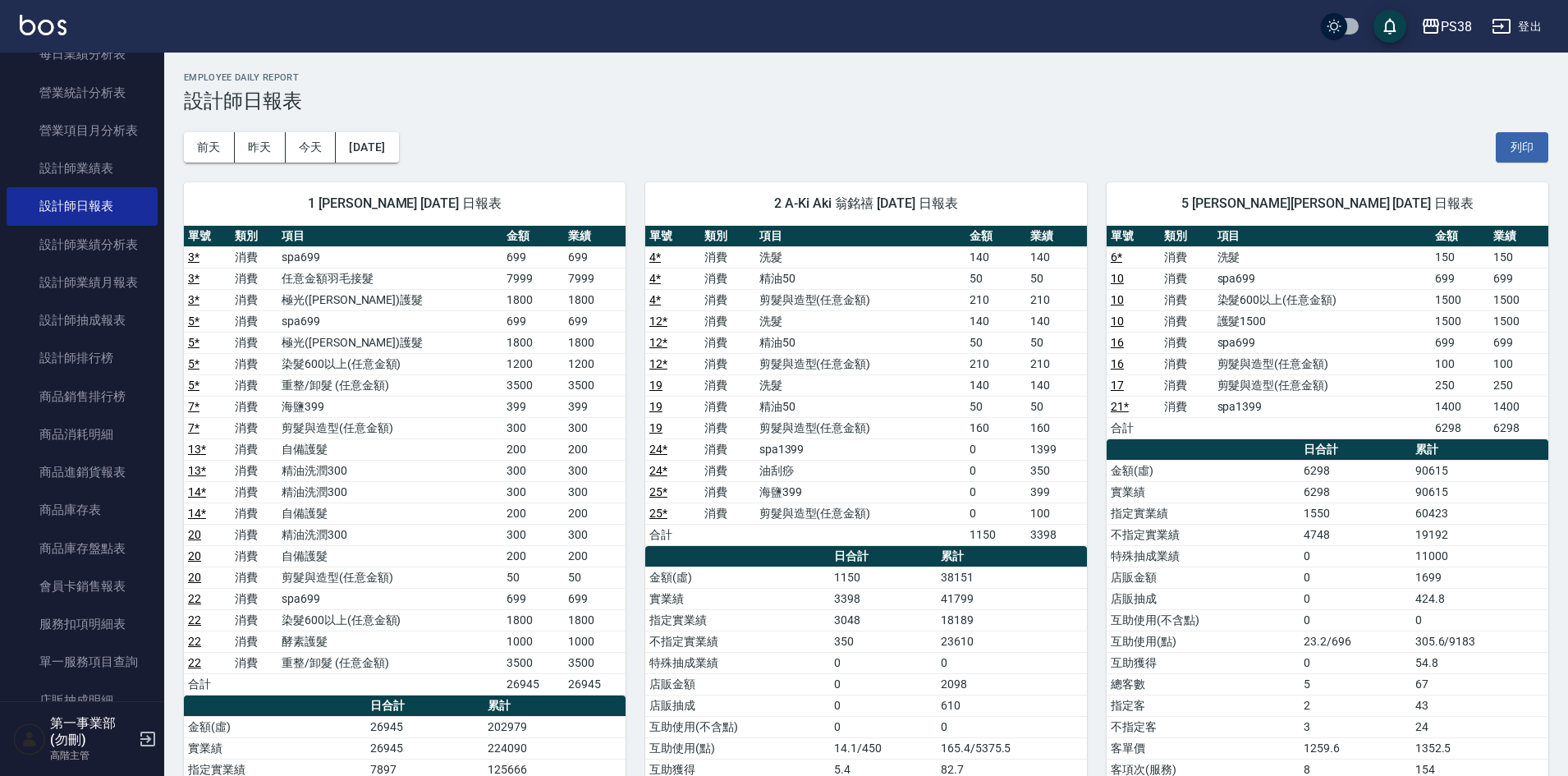
click at [661, 149] on div "前天 昨天 今天 2025/07/17 列印" at bounding box center [866, 147] width 1365 height 70
click at [997, 135] on div "前天 昨天 今天 2025/07/17 列印" at bounding box center [866, 147] width 1365 height 70
